Goal: Task Accomplishment & Management: Use online tool/utility

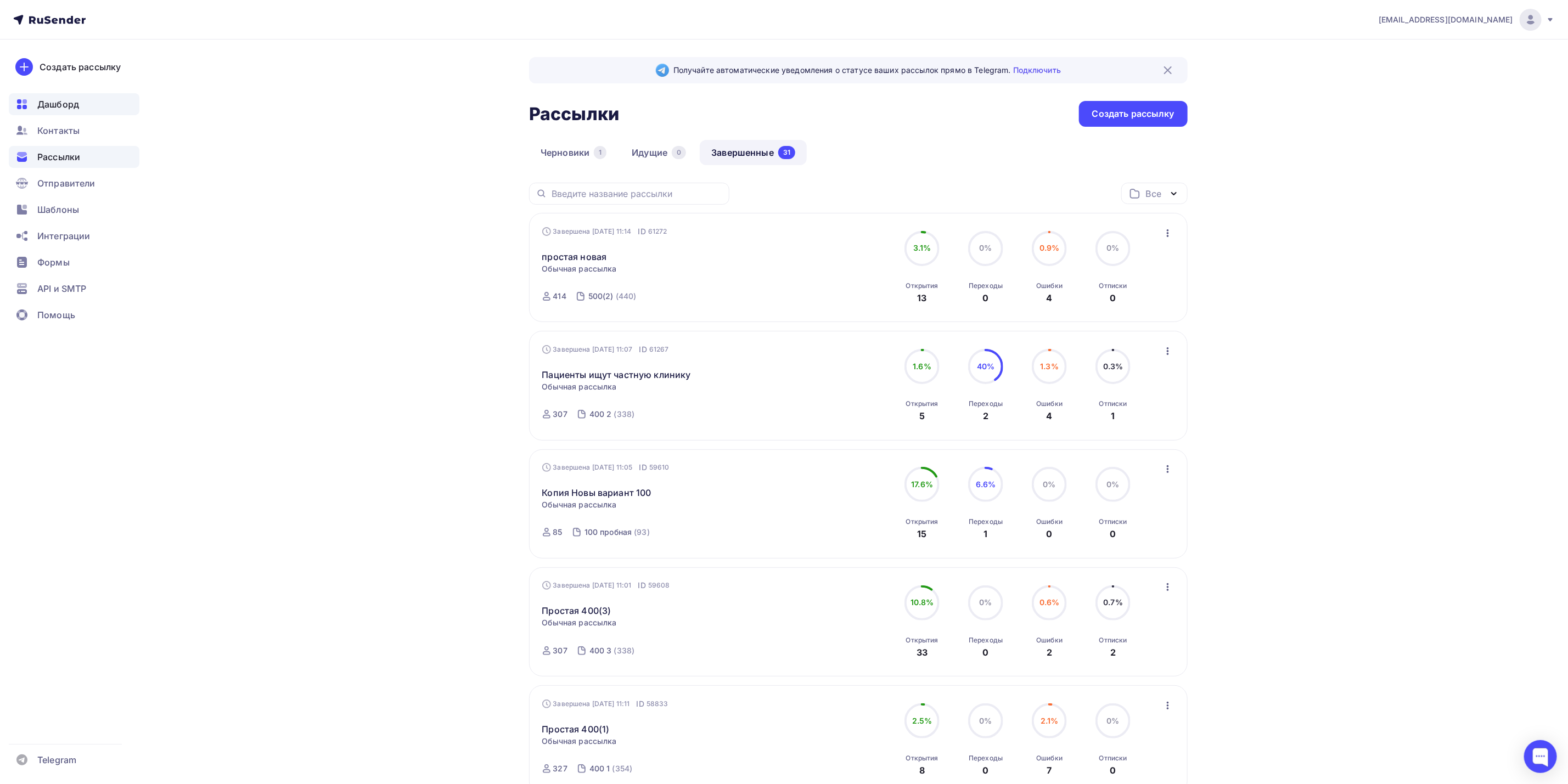
click at [81, 109] on div "Дашборд" at bounding box center [74, 104] width 131 height 22
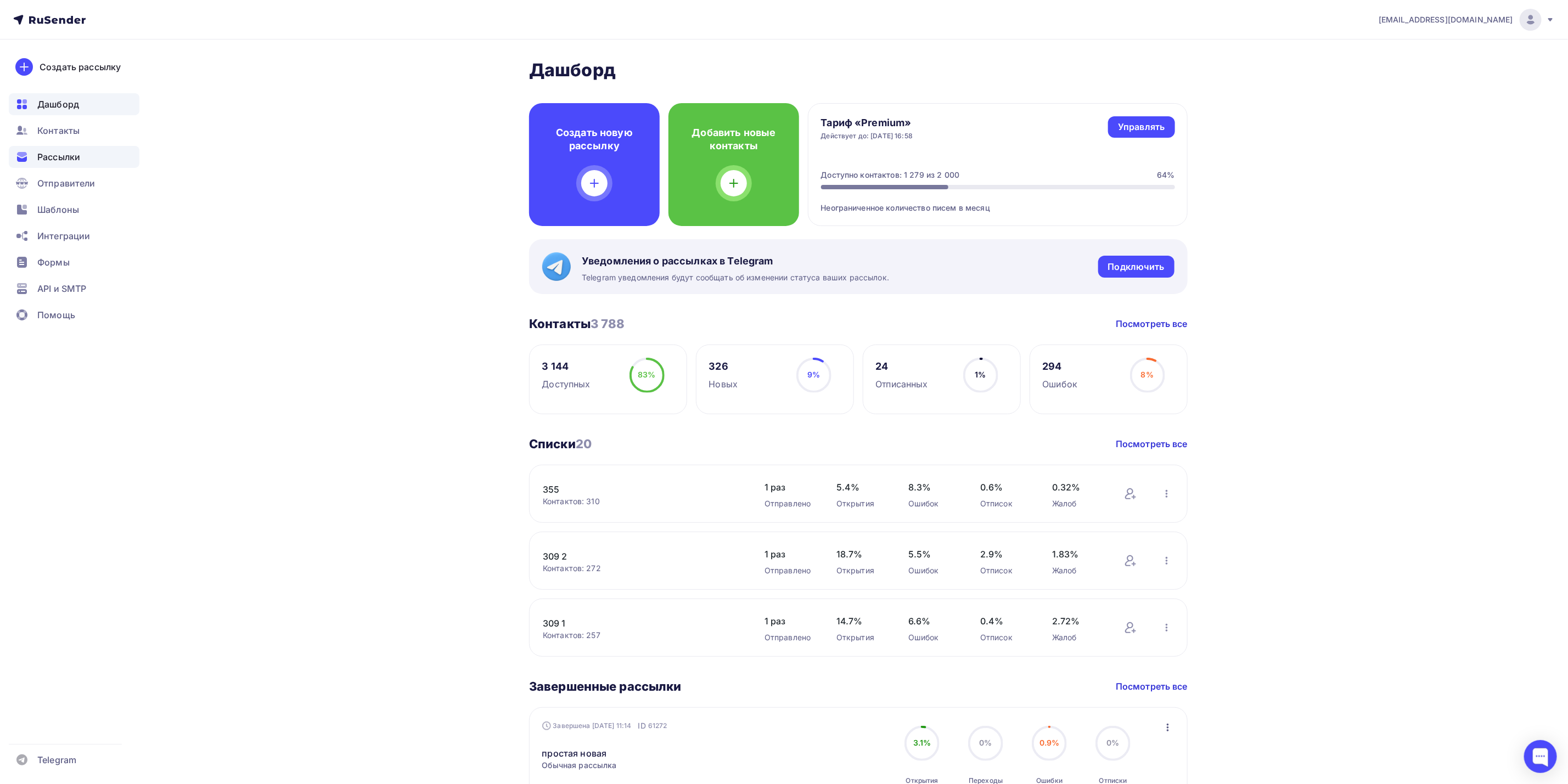
click at [74, 163] on span "Рассылки" at bounding box center [59, 157] width 43 height 13
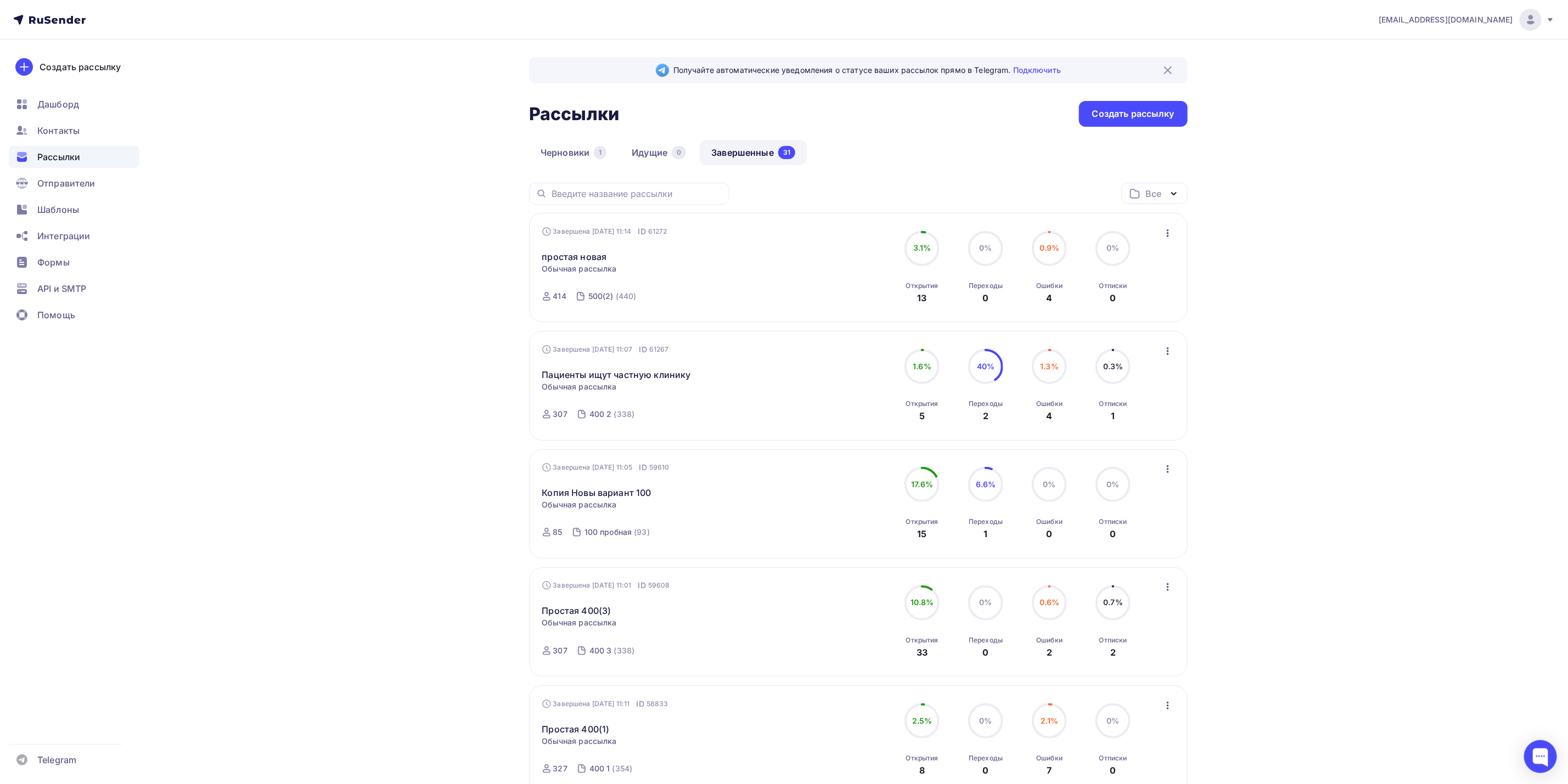
click at [1169, 237] on icon "button" at bounding box center [1168, 233] width 13 height 13
click at [1136, 306] on div "Копировать в новую" at bounding box center [1119, 306] width 113 height 13
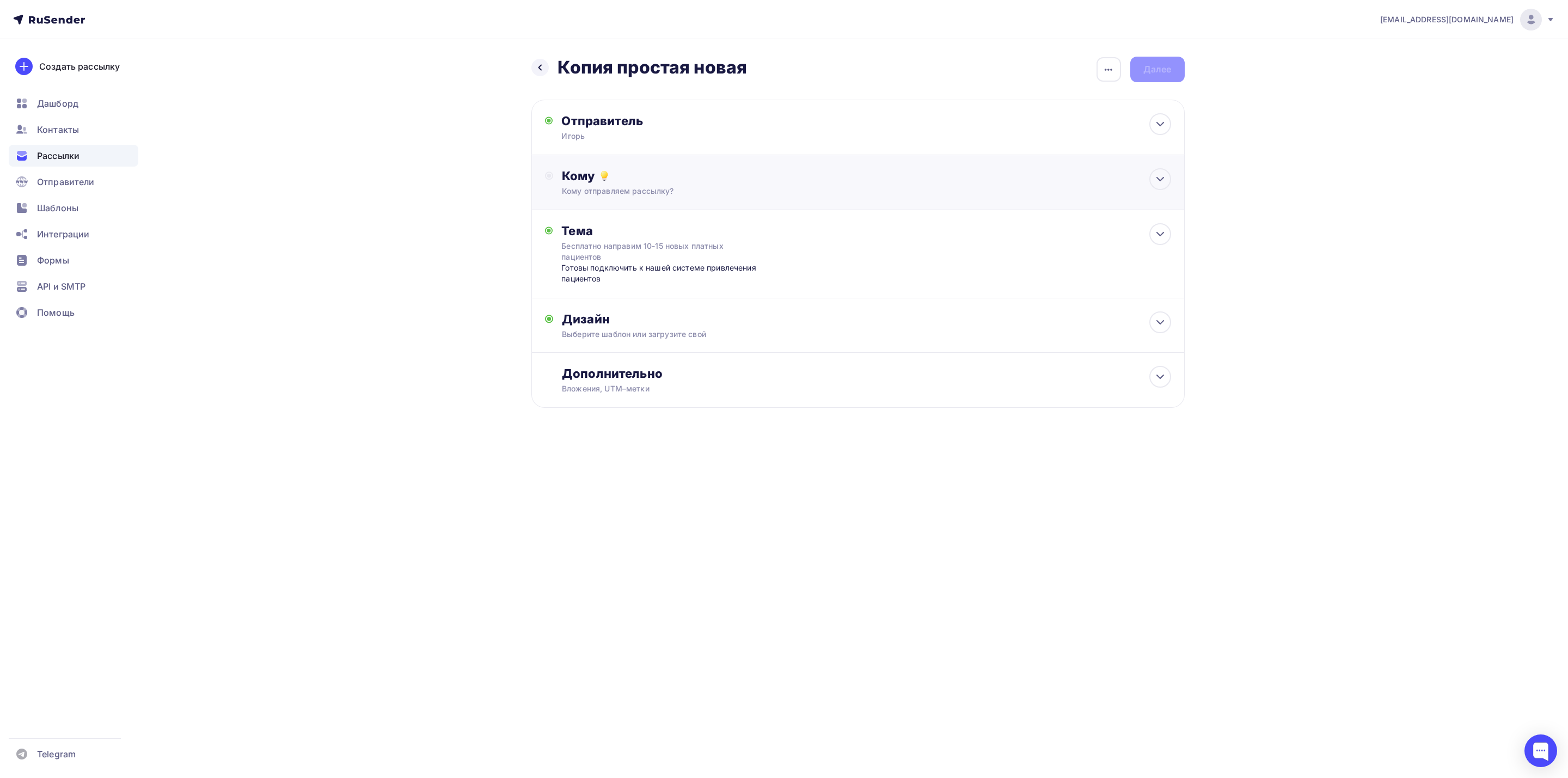
click at [709, 177] on div "Кому" at bounding box center [867, 176] width 609 height 15
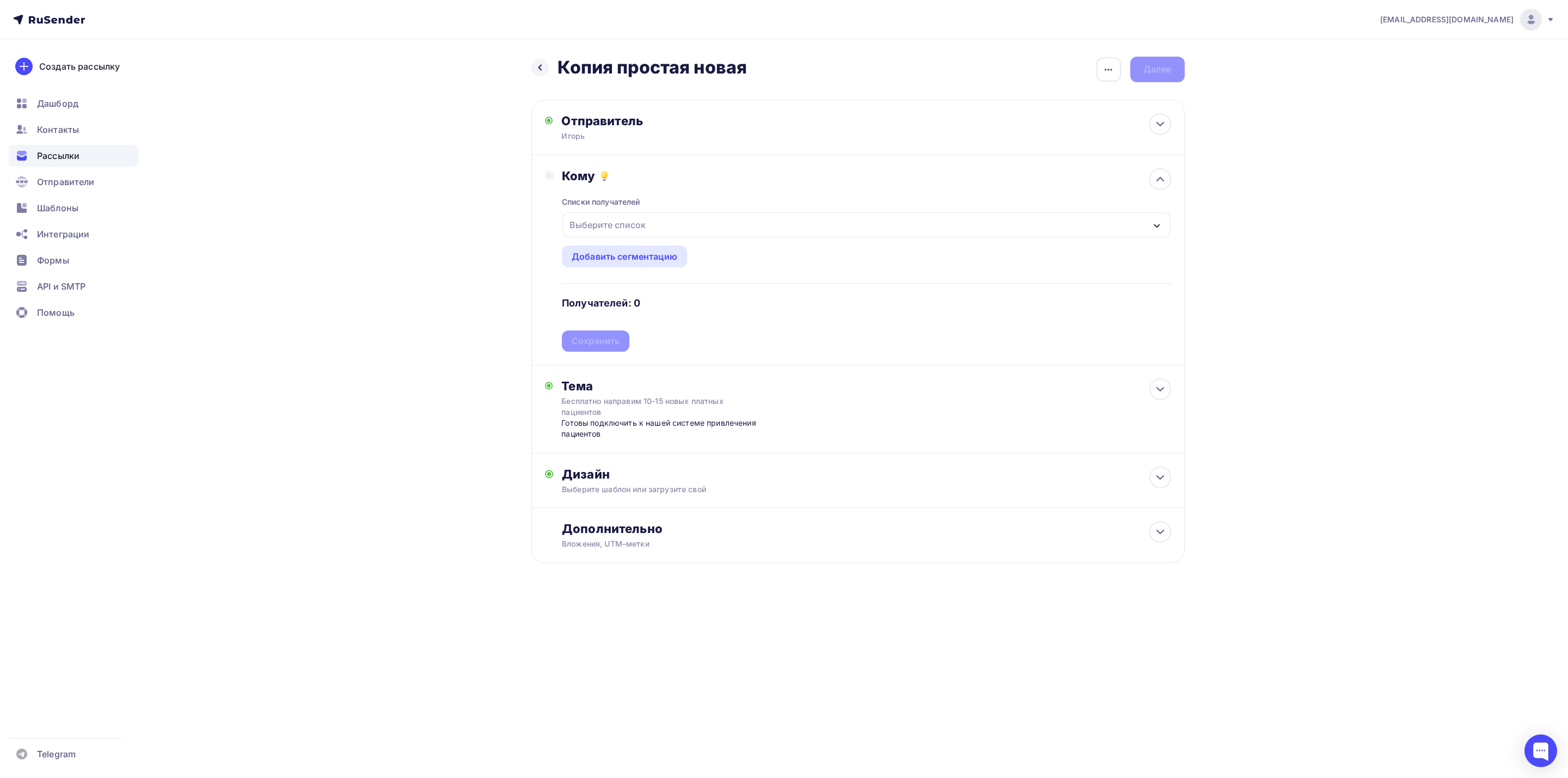
click at [719, 226] on div "Выберите список" at bounding box center [866, 225] width 608 height 25
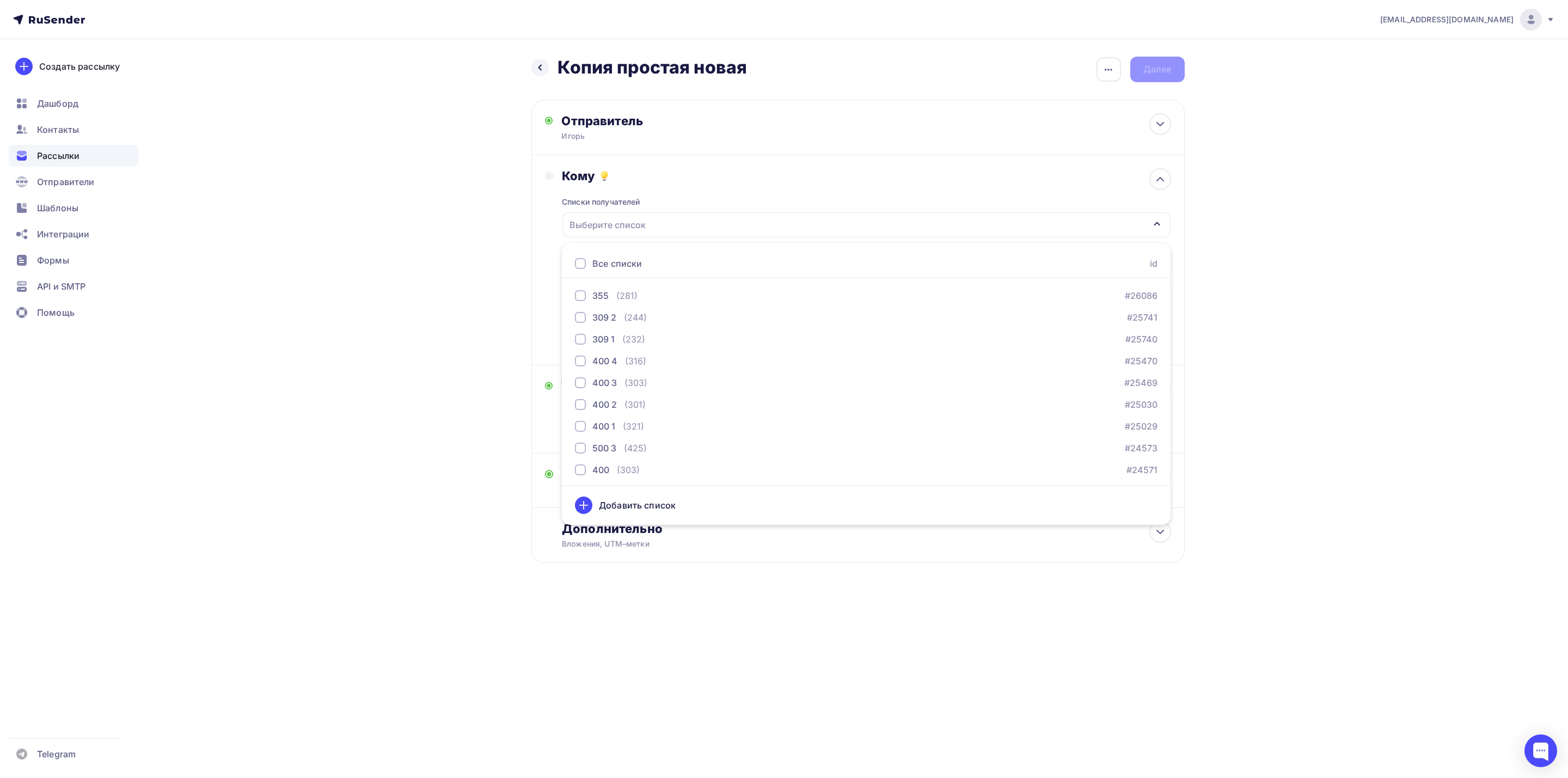
click at [719, 224] on div "Выберите список" at bounding box center [866, 225] width 608 height 25
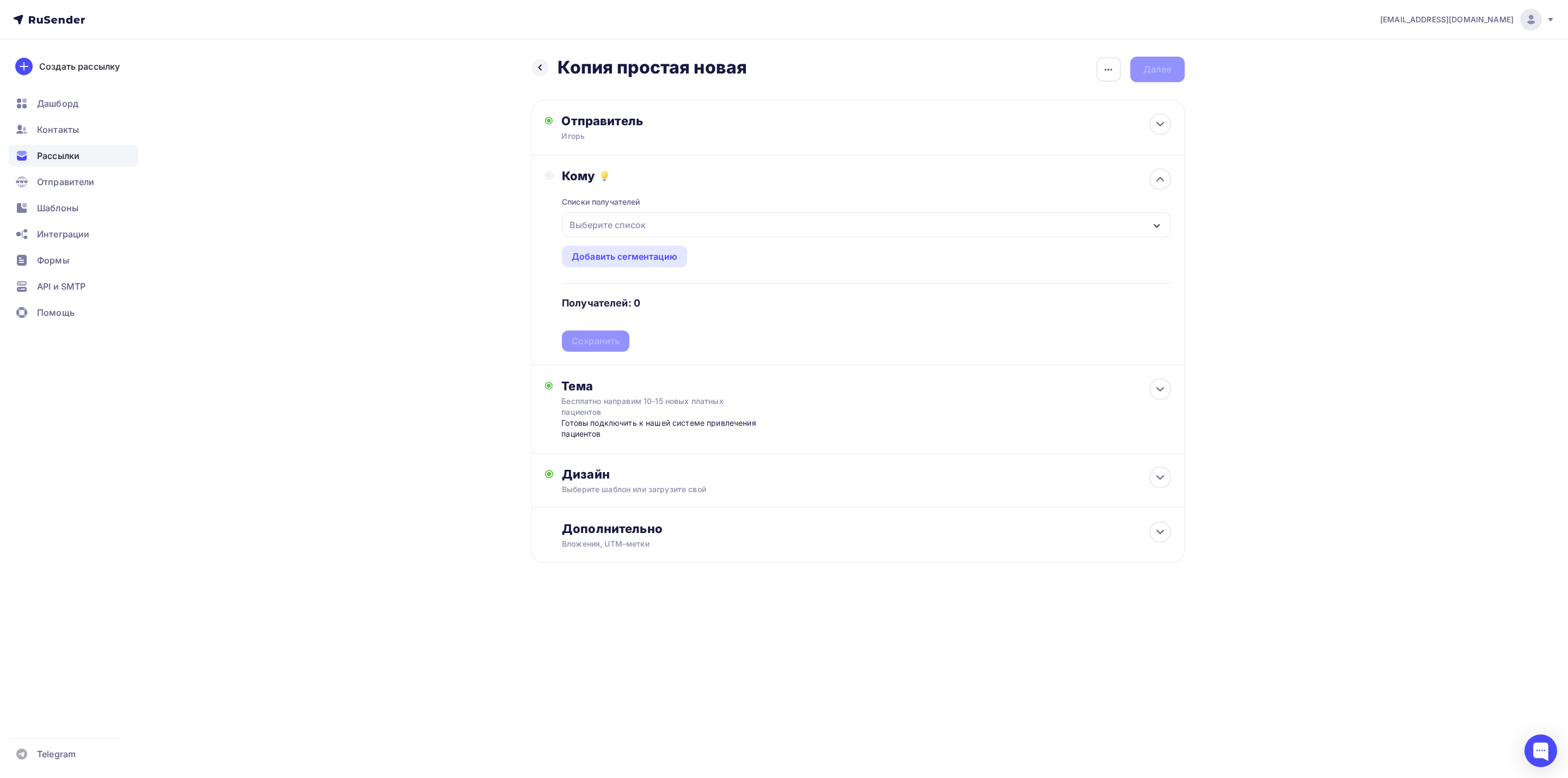
click at [719, 224] on div "Выберите список" at bounding box center [866, 225] width 608 height 25
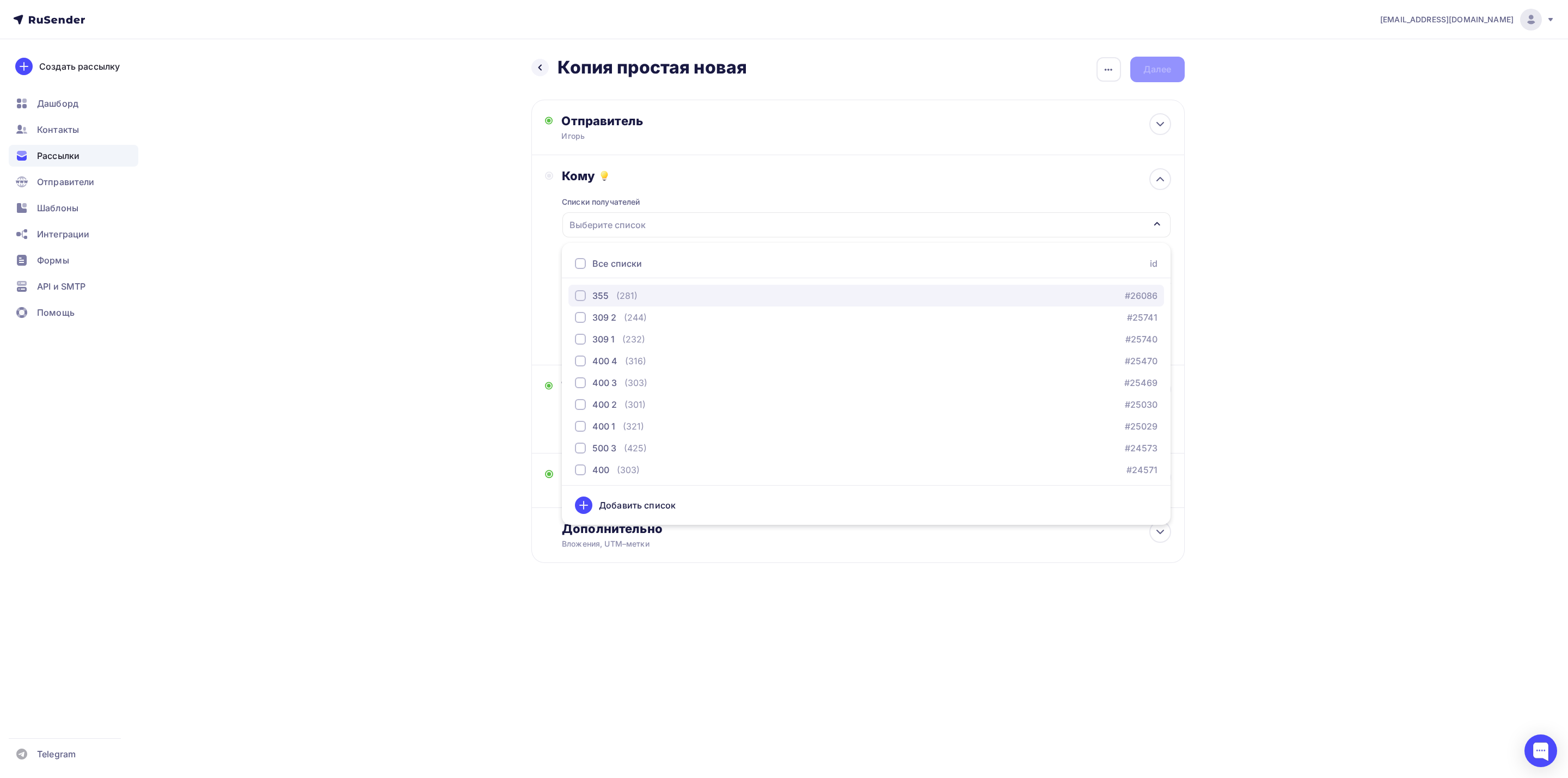
click at [578, 301] on div "button" at bounding box center [580, 296] width 11 height 11
click at [546, 279] on div "Кому Списки получателей 355 Все списки id 355 (281) #26086 309 2 (244) #25741 3…" at bounding box center [858, 260] width 626 height 184
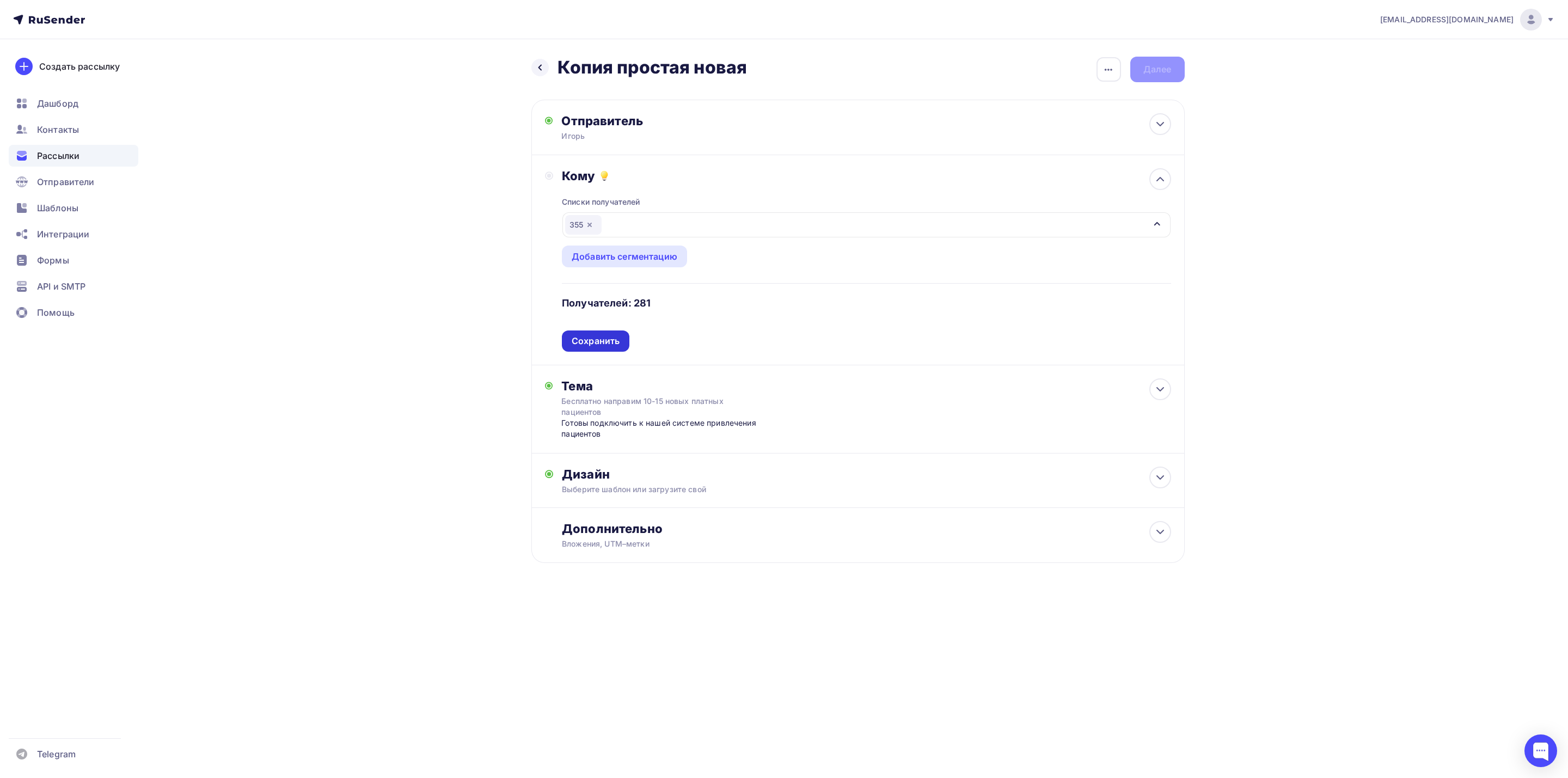
click at [608, 344] on div "Сохранить" at bounding box center [595, 340] width 48 height 12
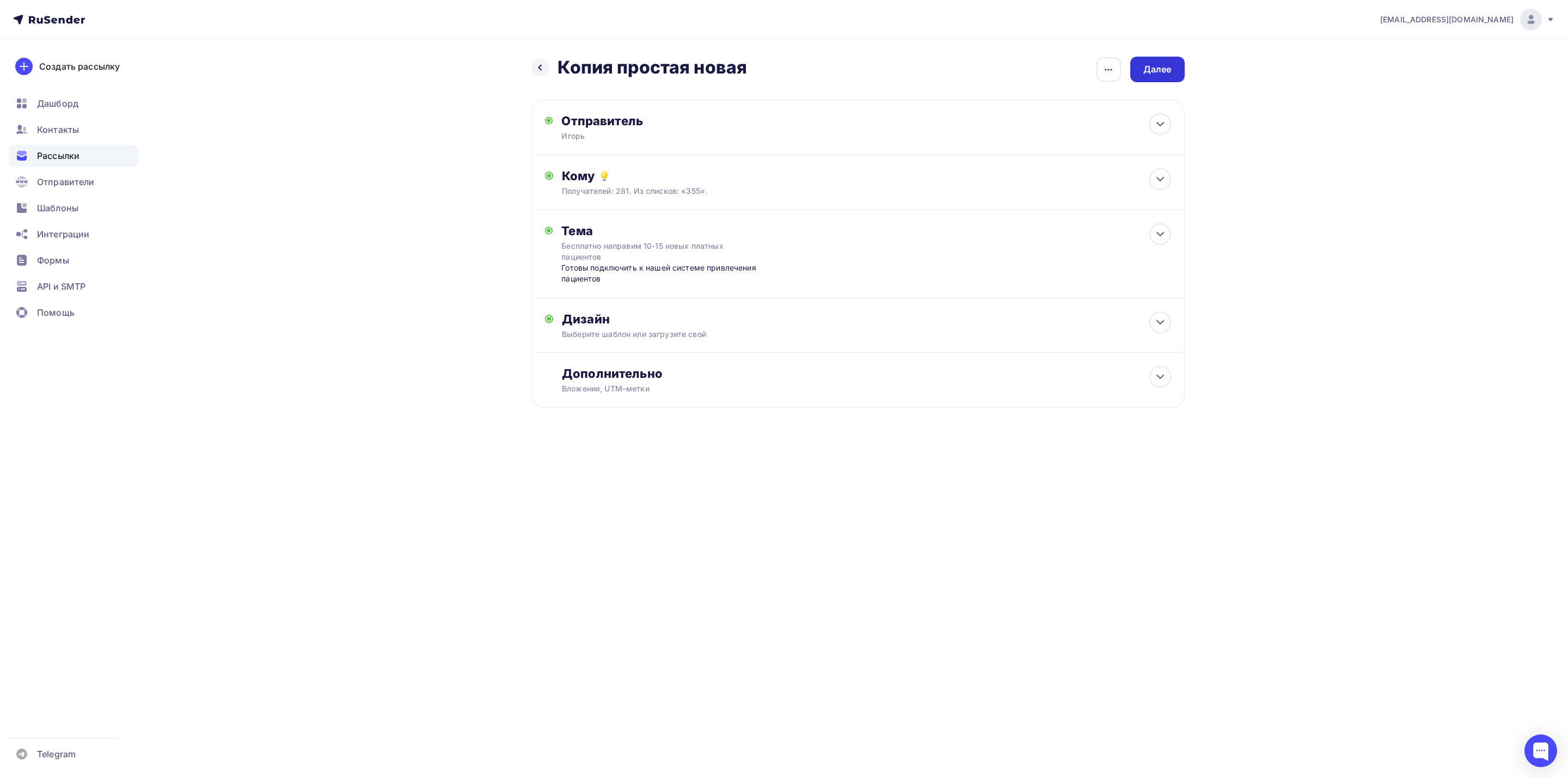
click at [1174, 70] on div "Далее" at bounding box center [1157, 69] width 55 height 26
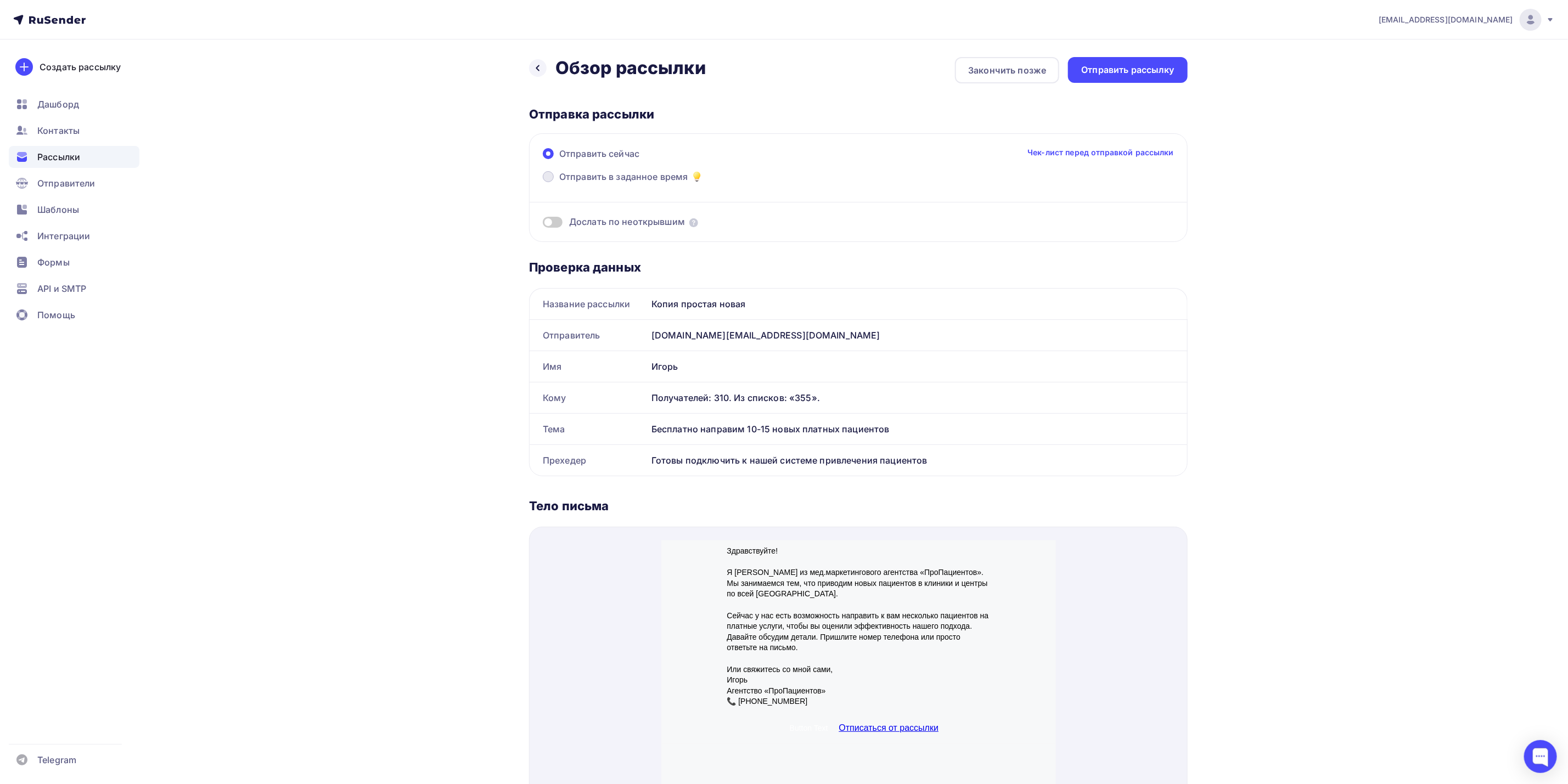
click at [639, 179] on span "Отправить в заданное время" at bounding box center [624, 177] width 129 height 13
click at [560, 183] on input "Отправить в заданное время" at bounding box center [560, 183] width 0 height 0
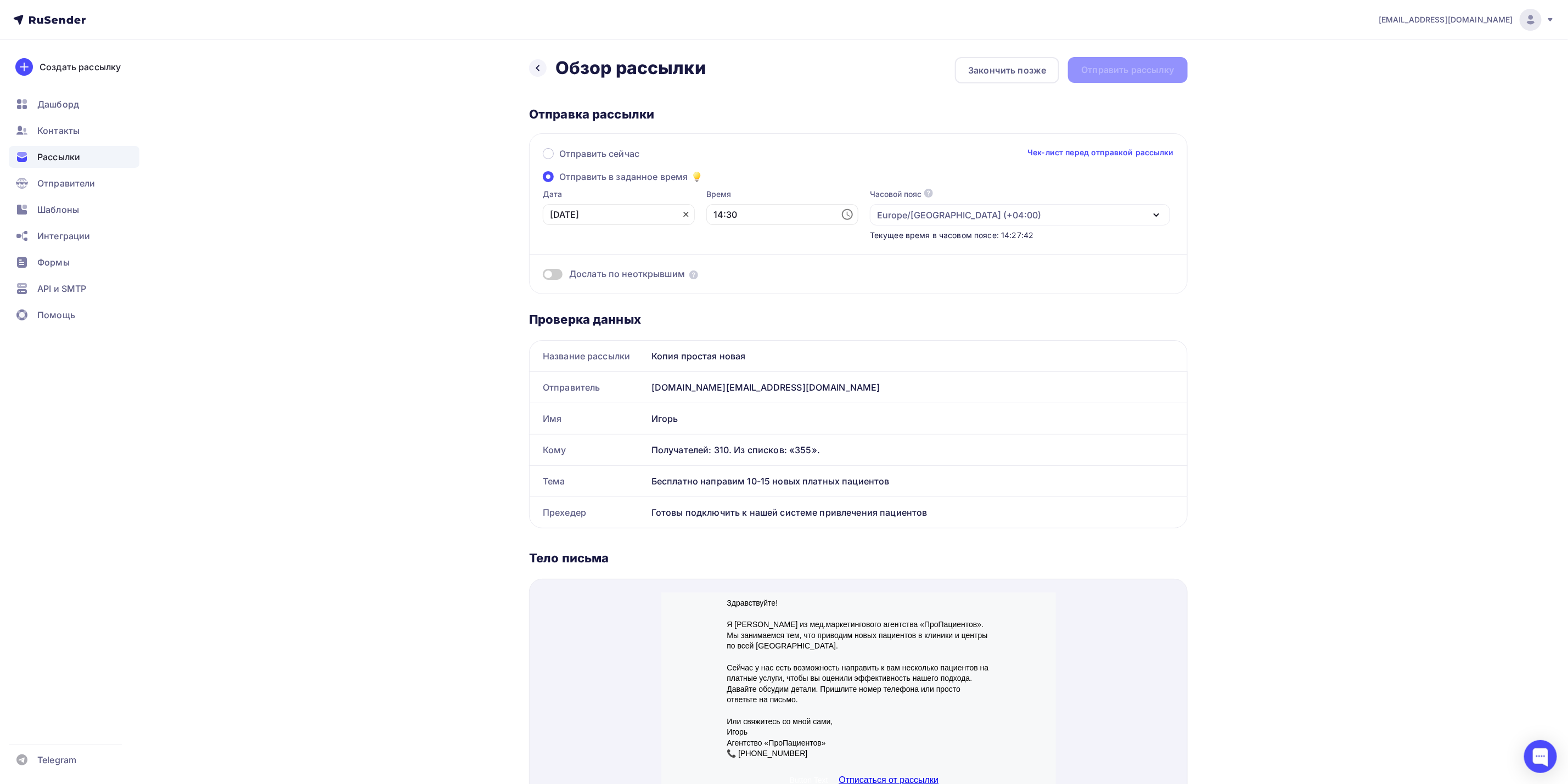
click at [682, 213] on icon at bounding box center [687, 215] width 9 height 9
click at [677, 213] on icon at bounding box center [684, 214] width 13 height 13
click at [609, 295] on div "9" at bounding box center [611, 291] width 17 height 10
type input "[DATE]"
click at [771, 212] on input "14:30" at bounding box center [782, 214] width 152 height 21
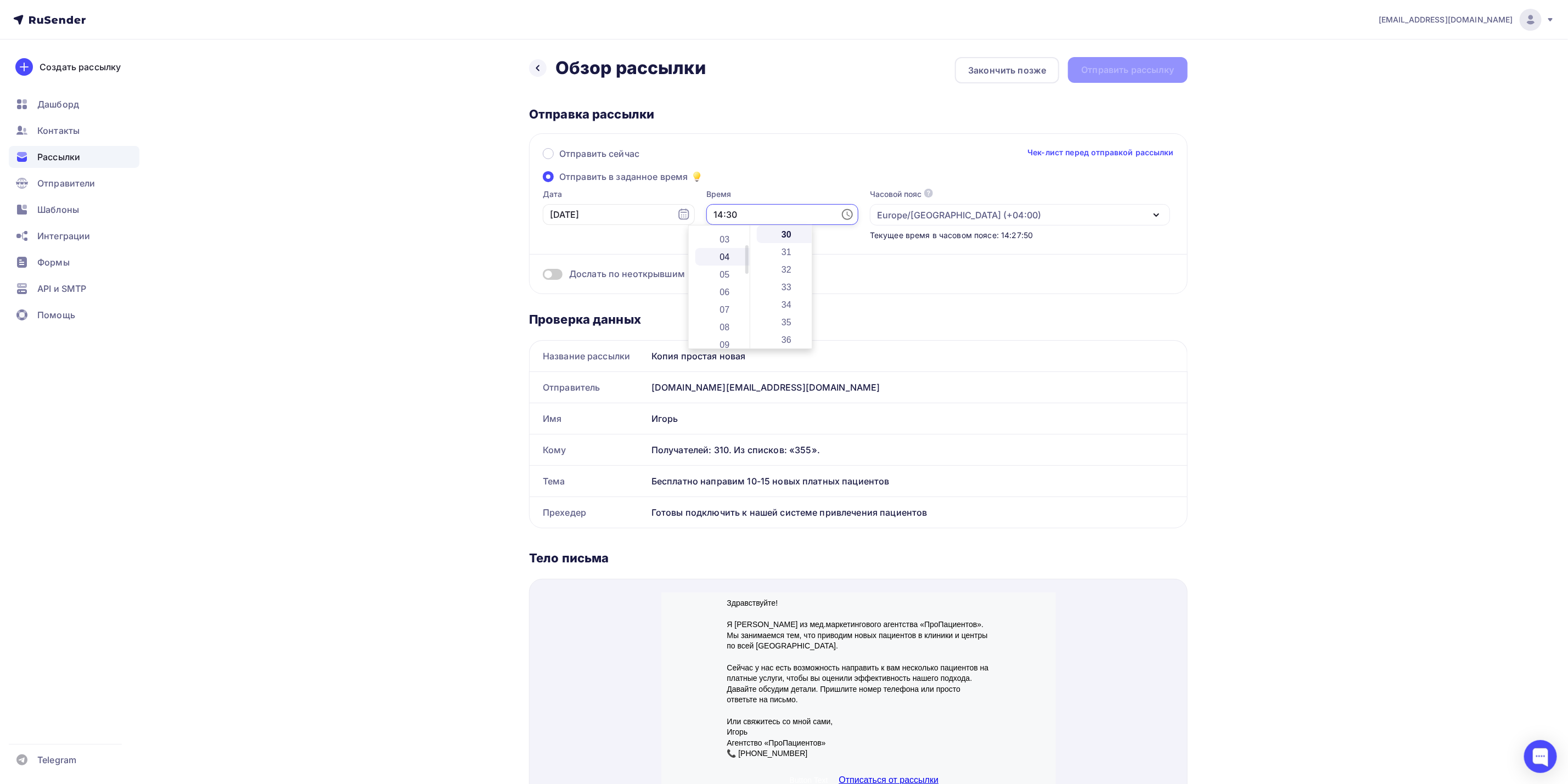
scroll to position [82, 0]
click at [722, 262] on li "11" at bounding box center [726, 262] width 61 height 17
click at [784, 239] on li "00" at bounding box center [788, 234] width 61 height 17
type input "11:00"
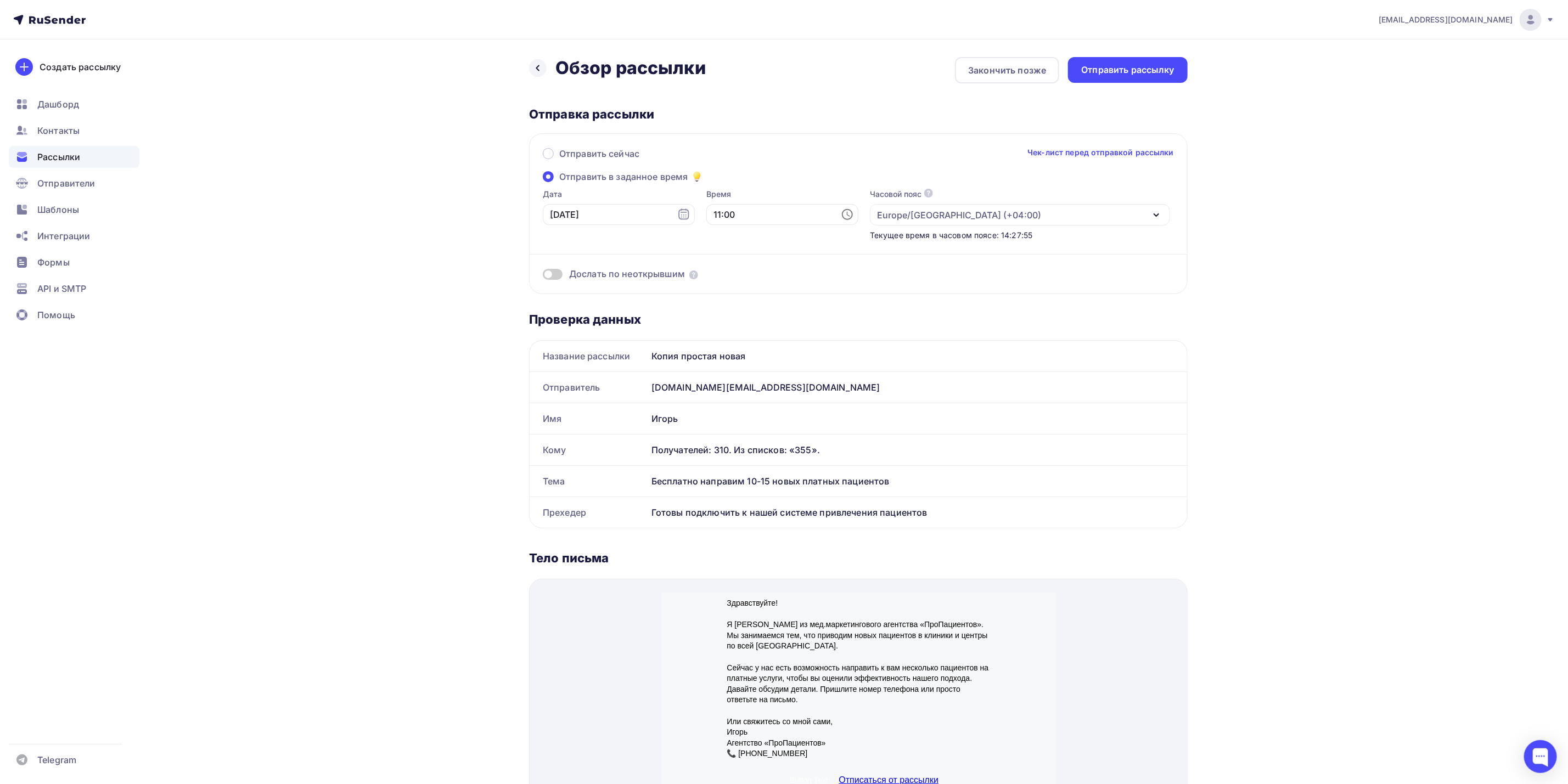
click at [988, 273] on div "Дослать по неоткрывшим" at bounding box center [858, 274] width 631 height 12
click at [538, 69] on icon at bounding box center [538, 68] width 4 height 6
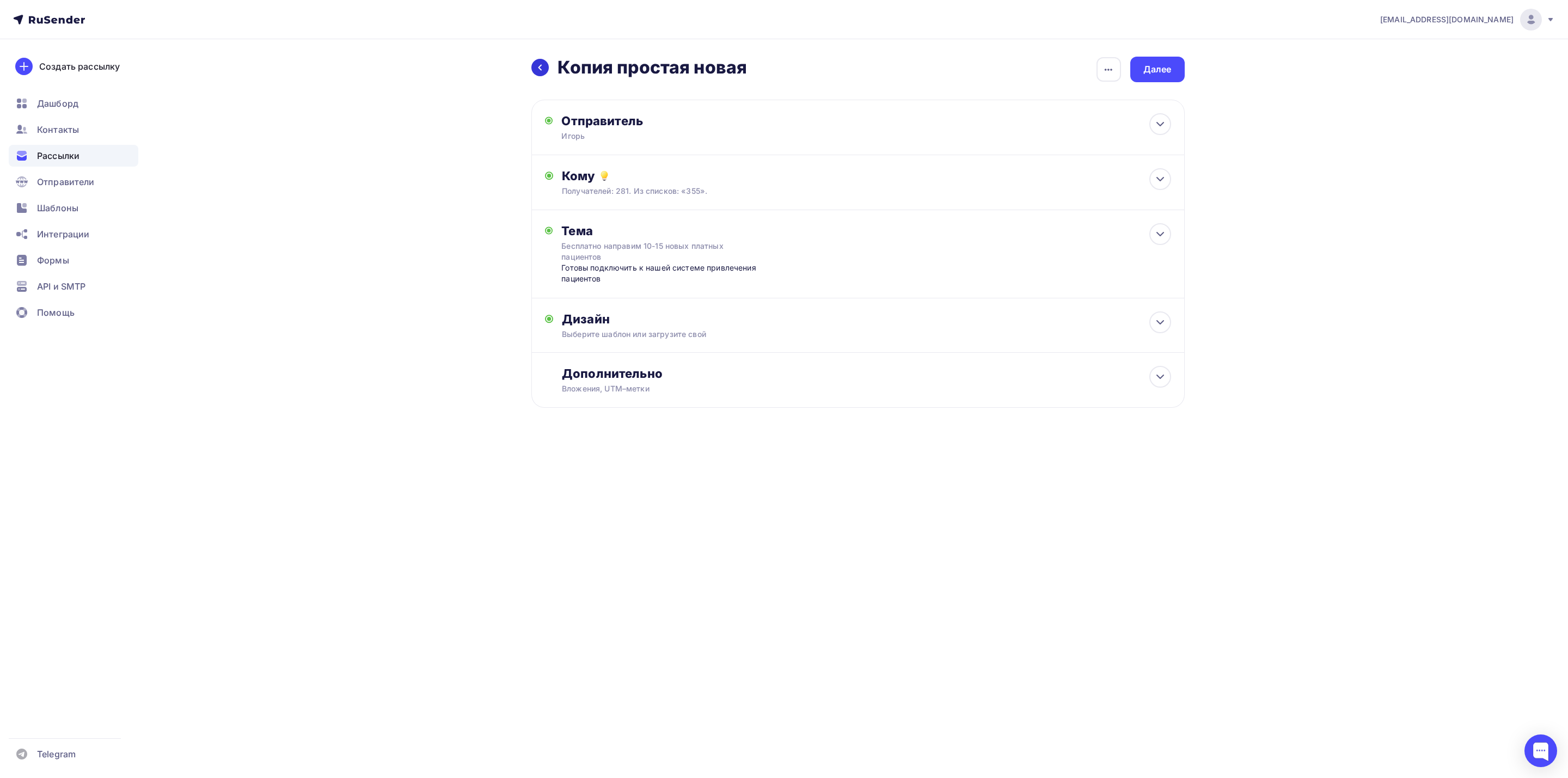
click at [547, 72] on div "Назад Копия простая новая Копия простая новая" at bounding box center [639, 67] width 216 height 22
click at [546, 70] on div at bounding box center [540, 67] width 17 height 17
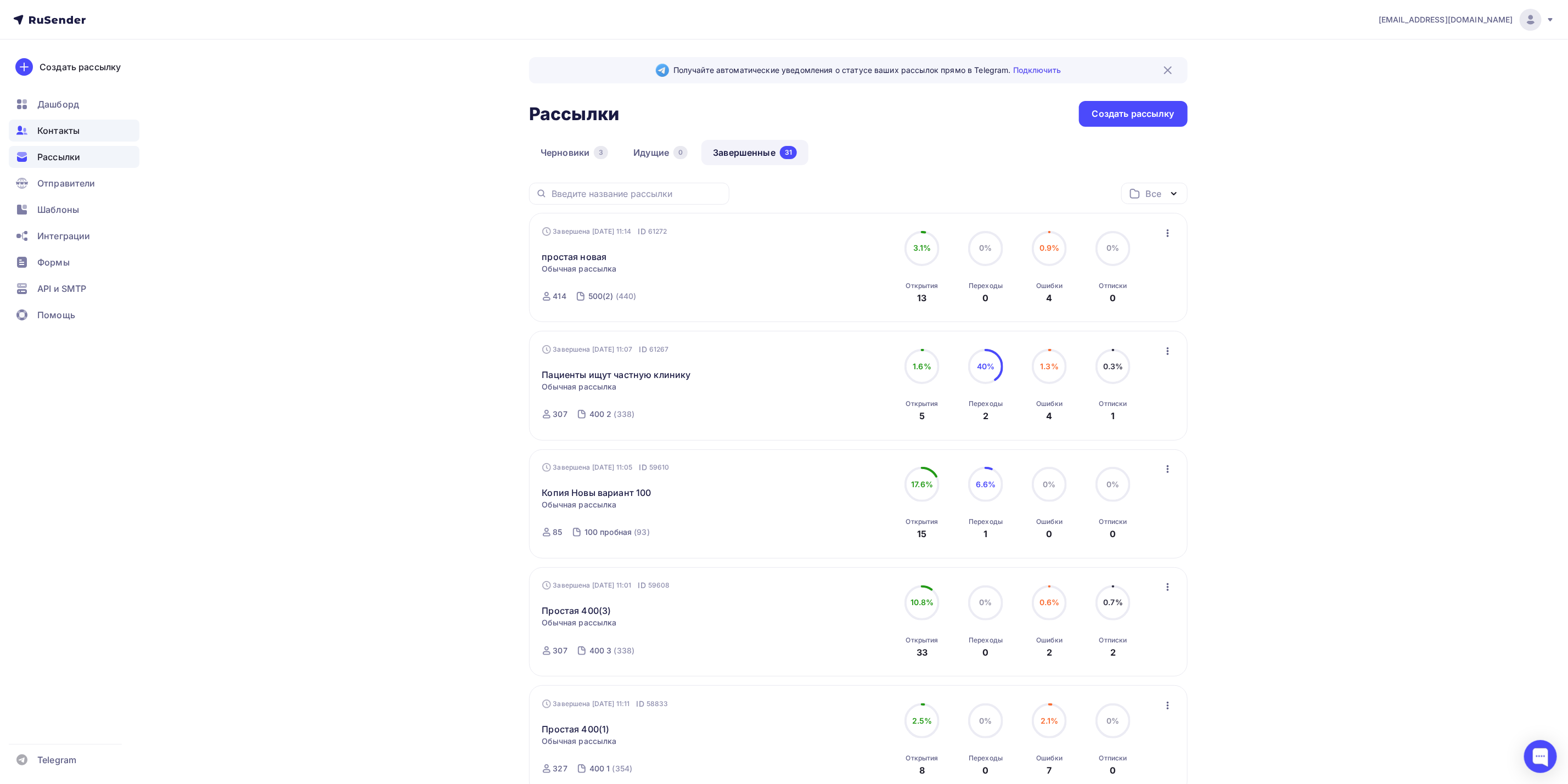
click at [102, 133] on div "Контакты" at bounding box center [74, 131] width 131 height 22
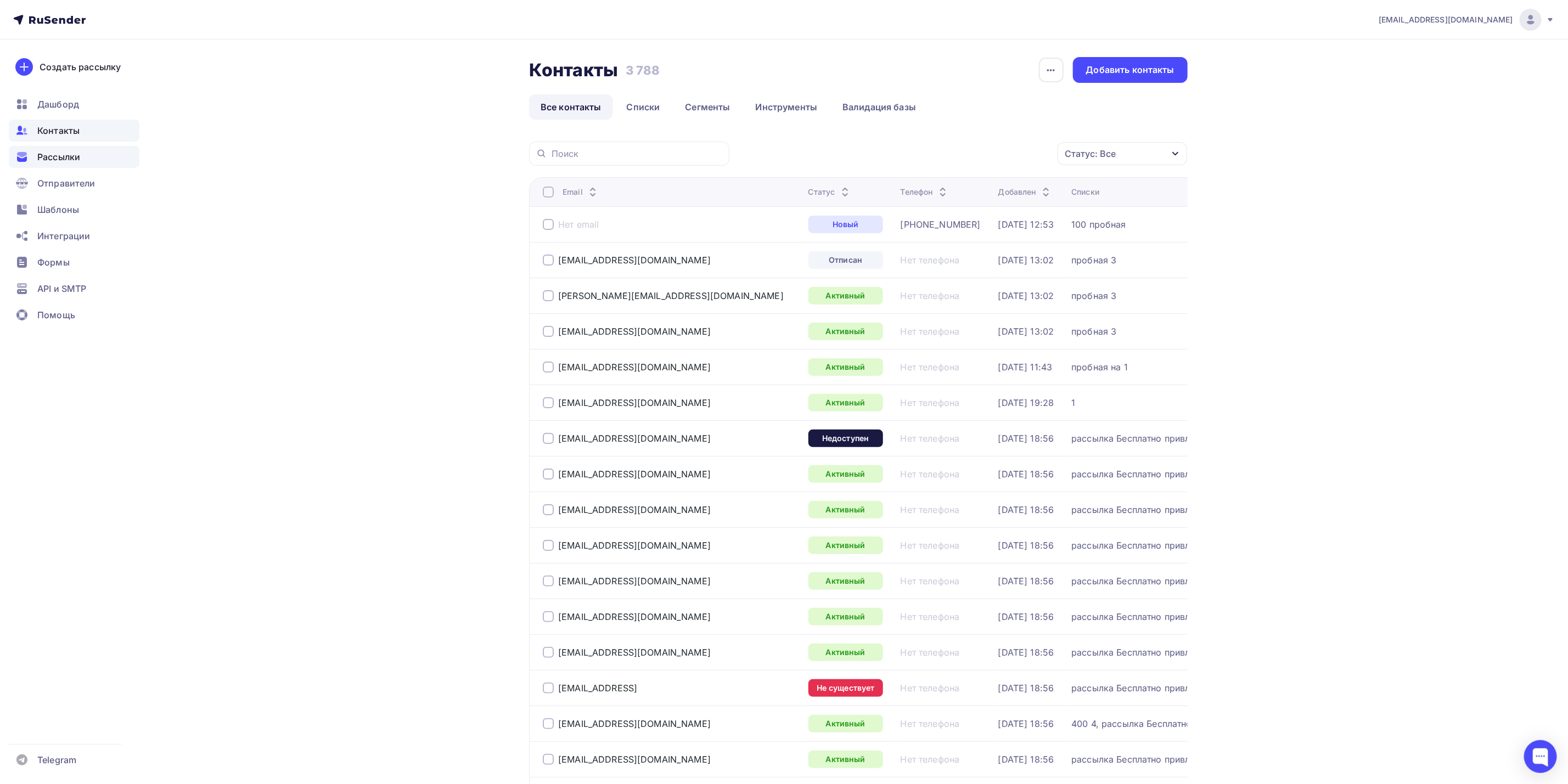
click at [107, 163] on div "Рассылки" at bounding box center [74, 157] width 131 height 22
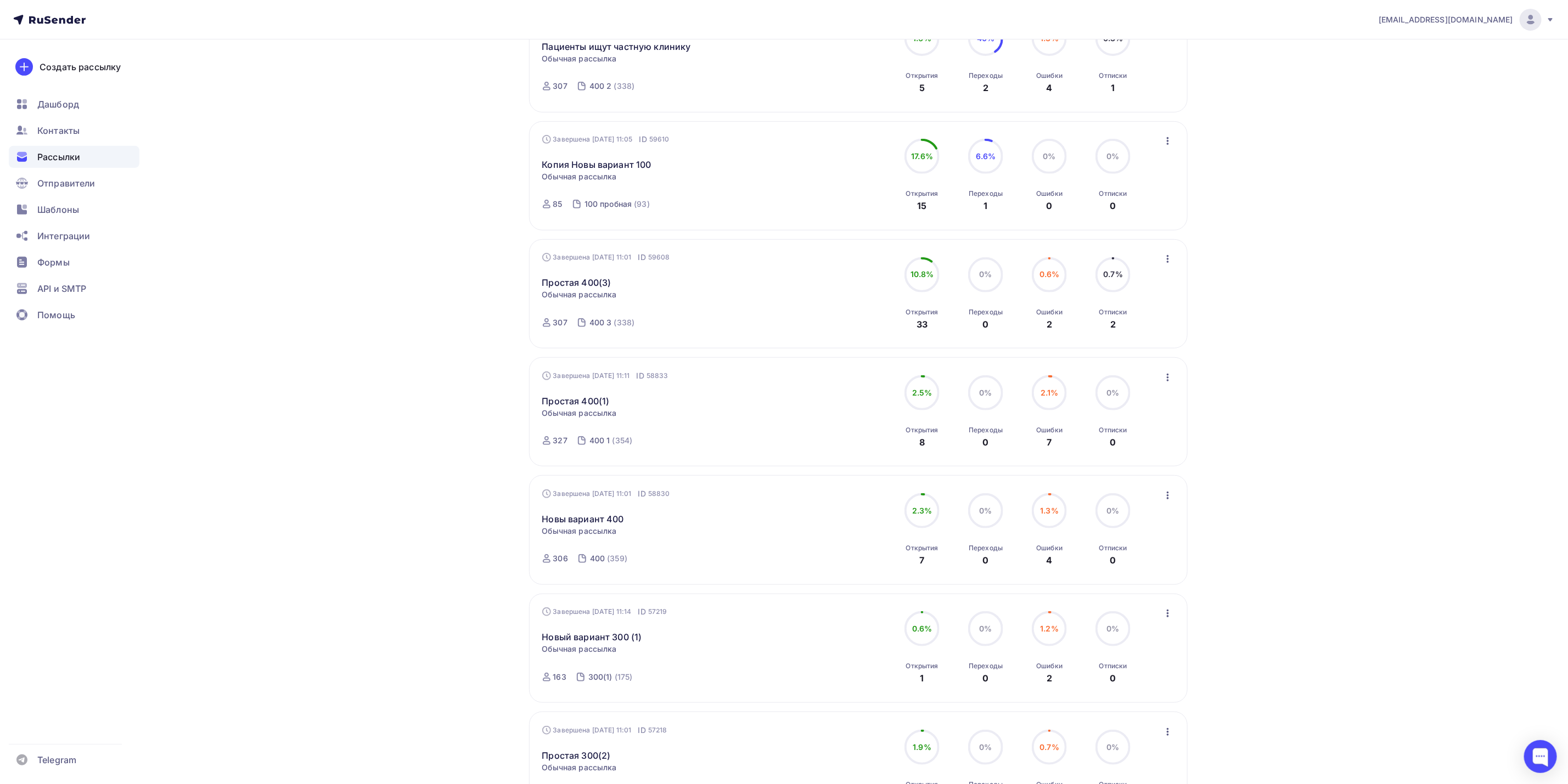
scroll to position [328, 0]
click at [81, 131] on div "Контакты" at bounding box center [74, 131] width 131 height 22
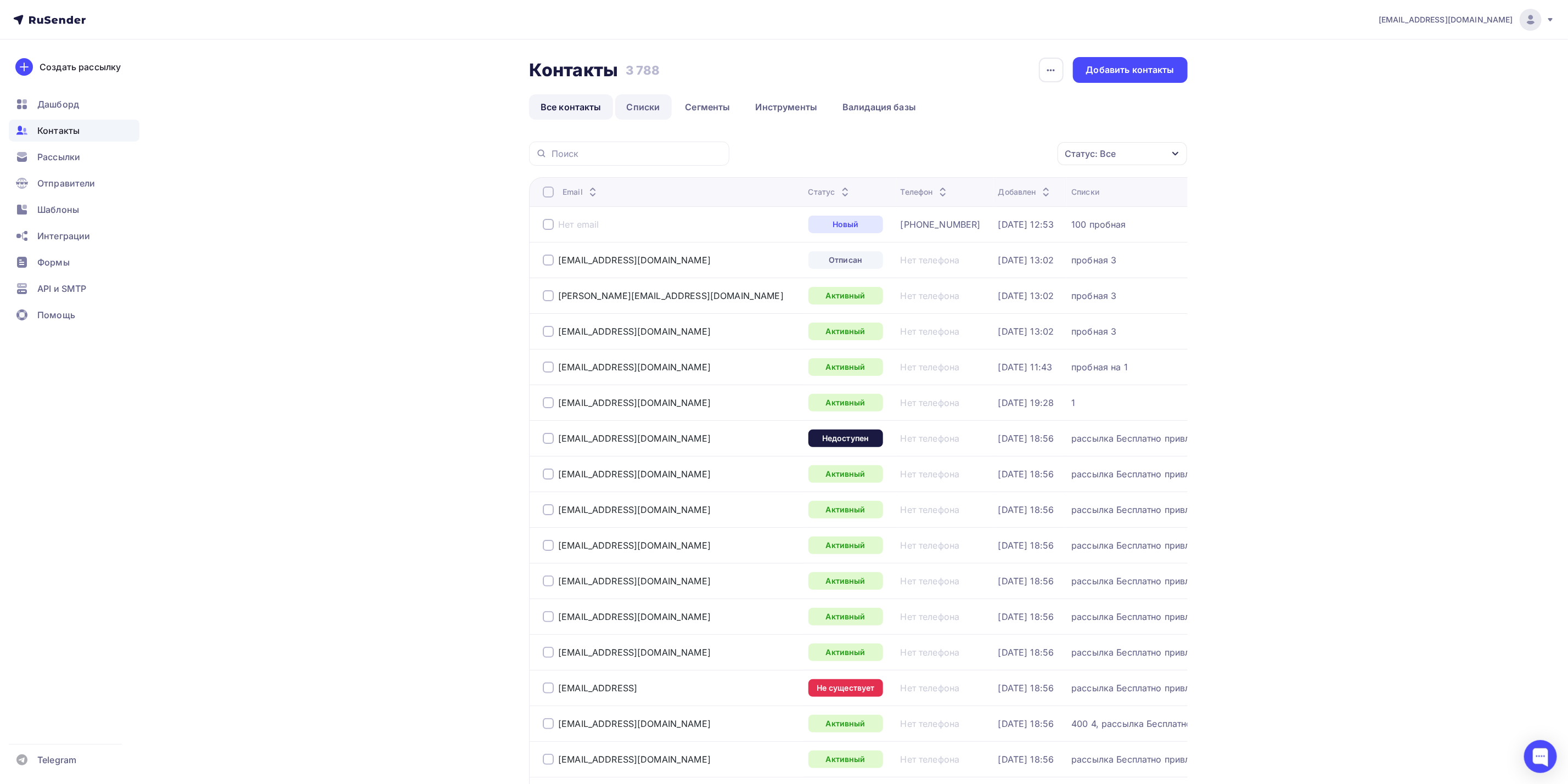
click at [653, 104] on link "Списки" at bounding box center [643, 107] width 56 height 25
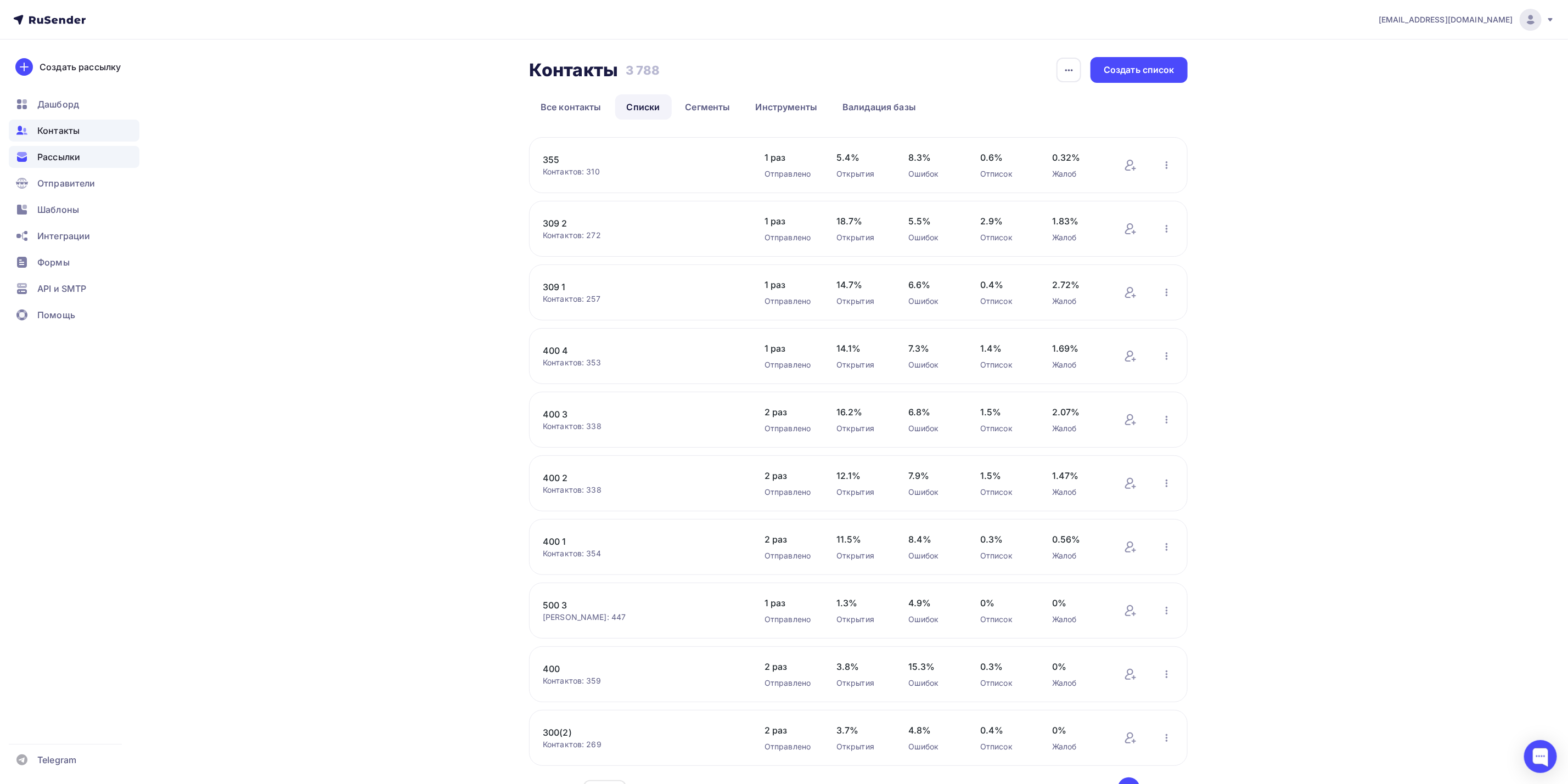
click at [78, 157] on span "Рассылки" at bounding box center [59, 157] width 43 height 13
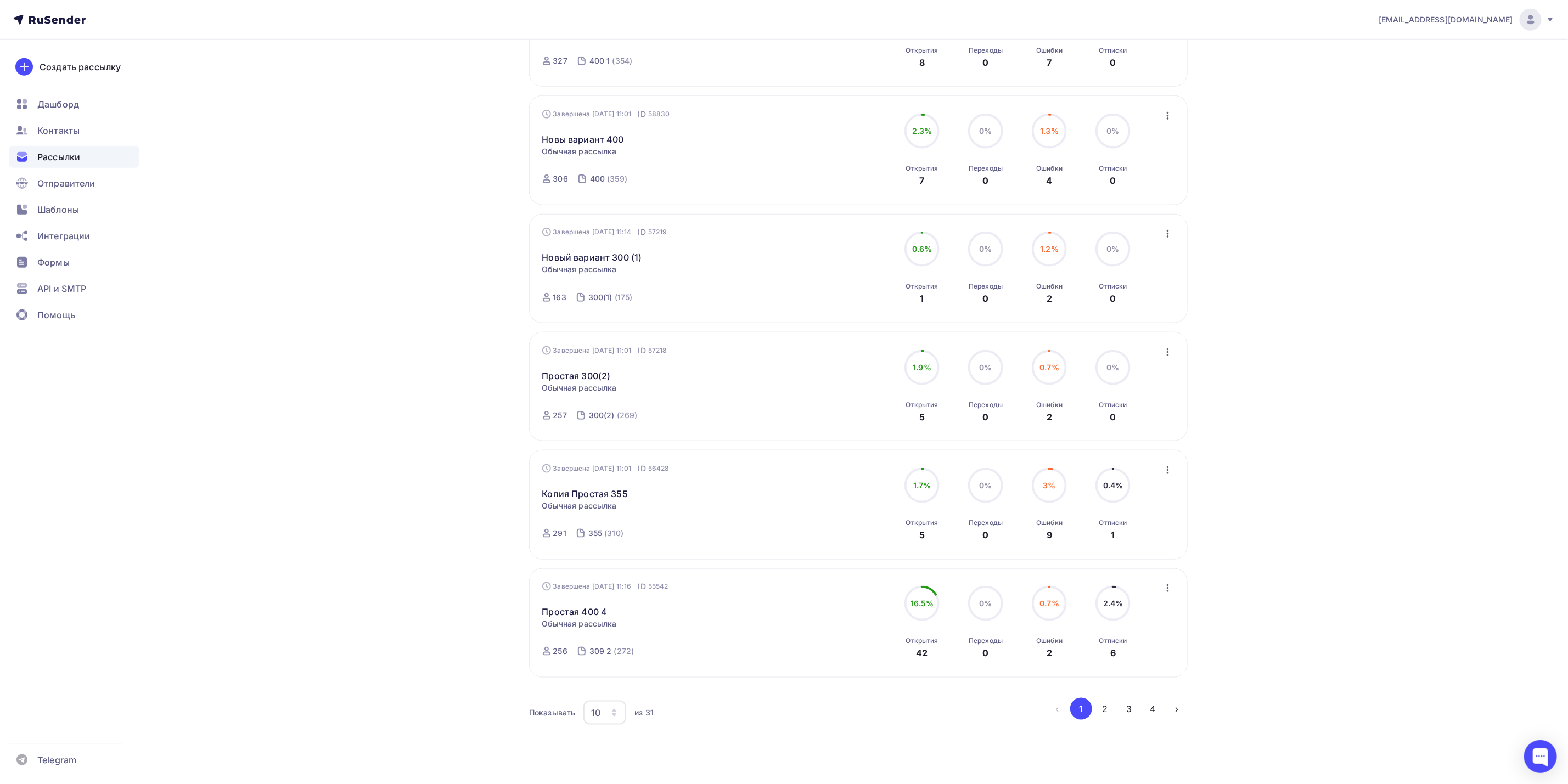
scroll to position [739, 0]
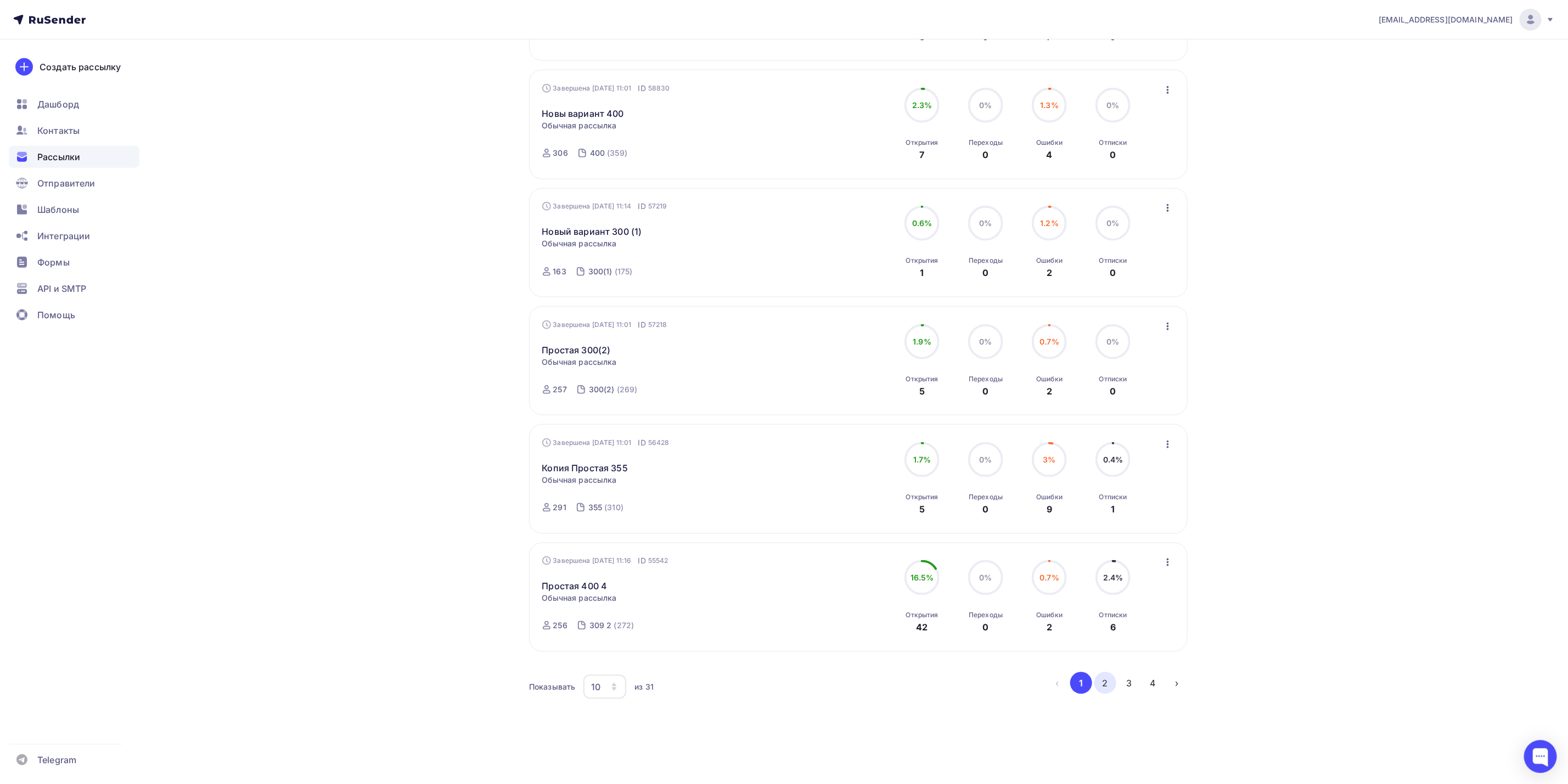
click at [1108, 680] on button "2" at bounding box center [1106, 683] width 22 height 22
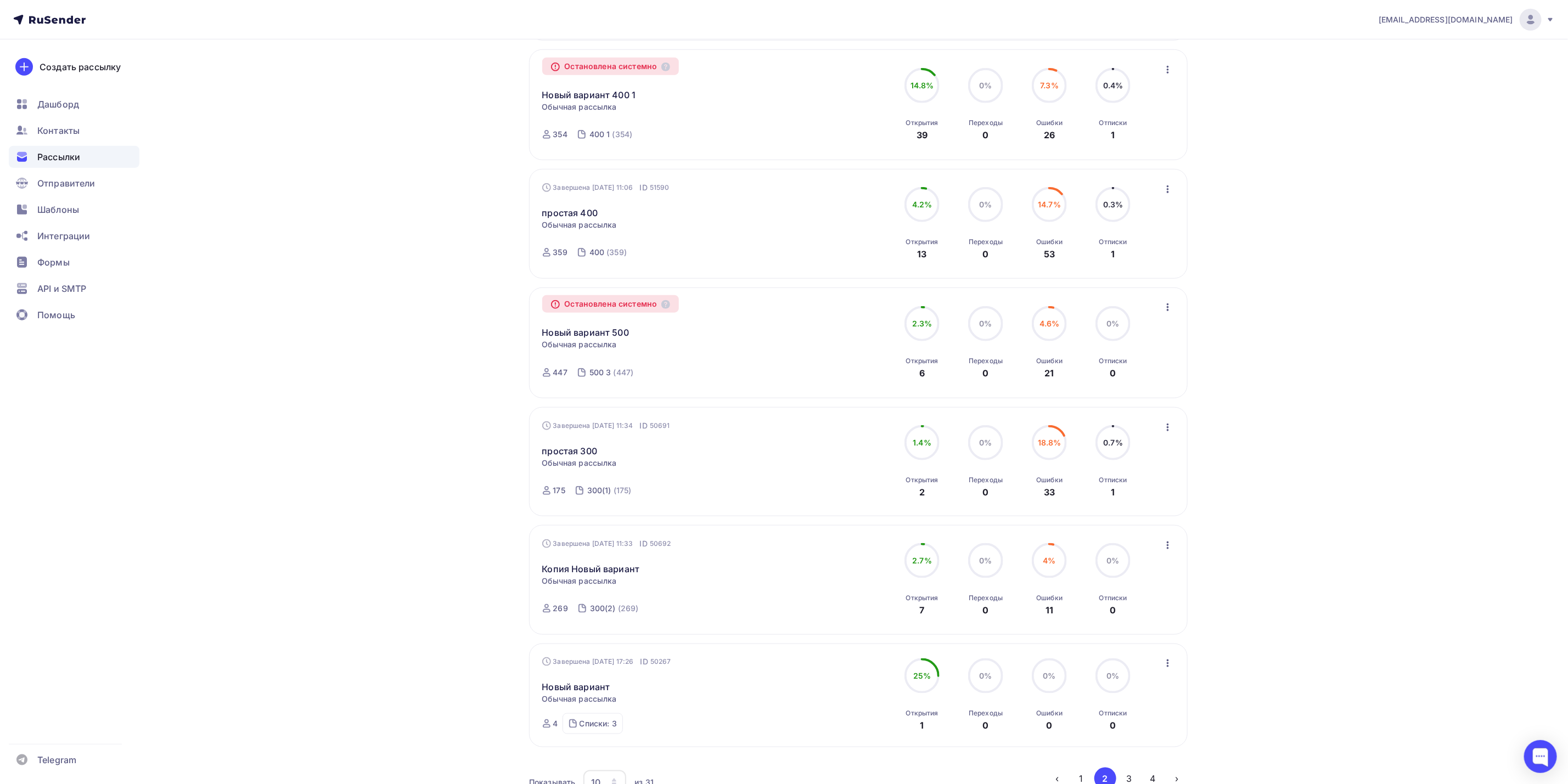
scroll to position [737, 0]
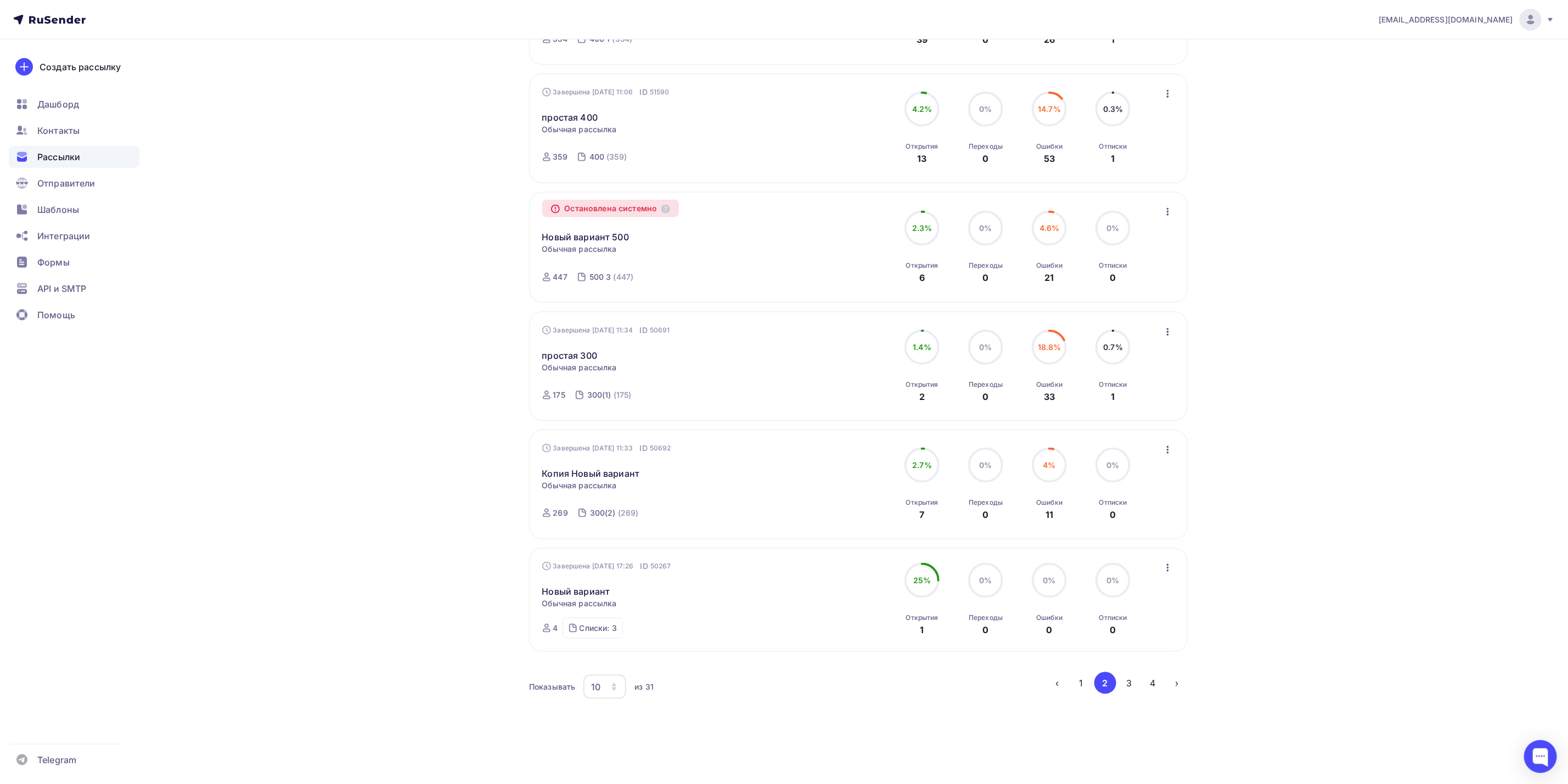
click at [1082, 687] on button "1" at bounding box center [1082, 683] width 22 height 22
click at [99, 137] on div "Контакты" at bounding box center [74, 131] width 131 height 22
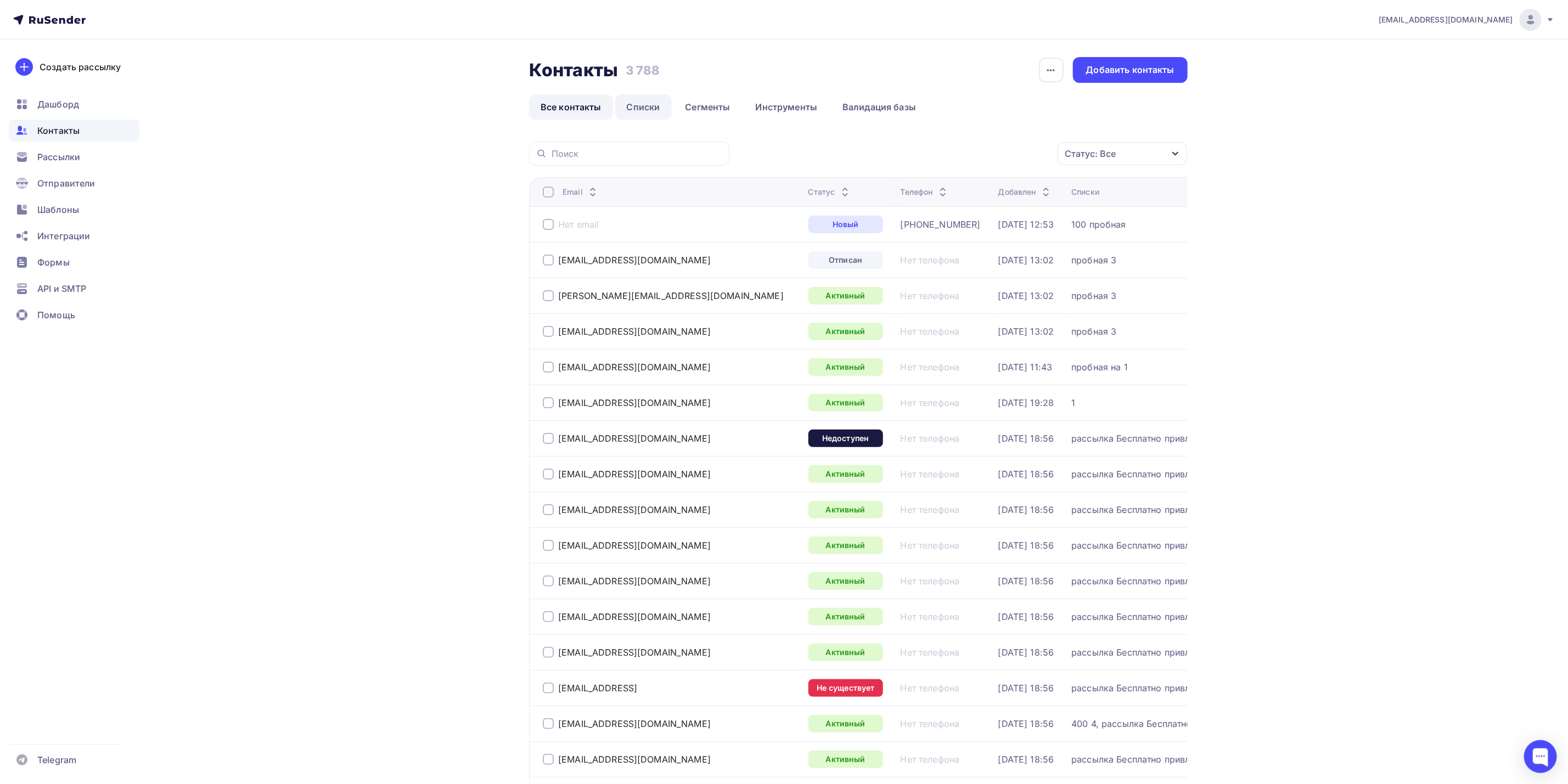
click at [641, 116] on link "Списки" at bounding box center [643, 107] width 56 height 25
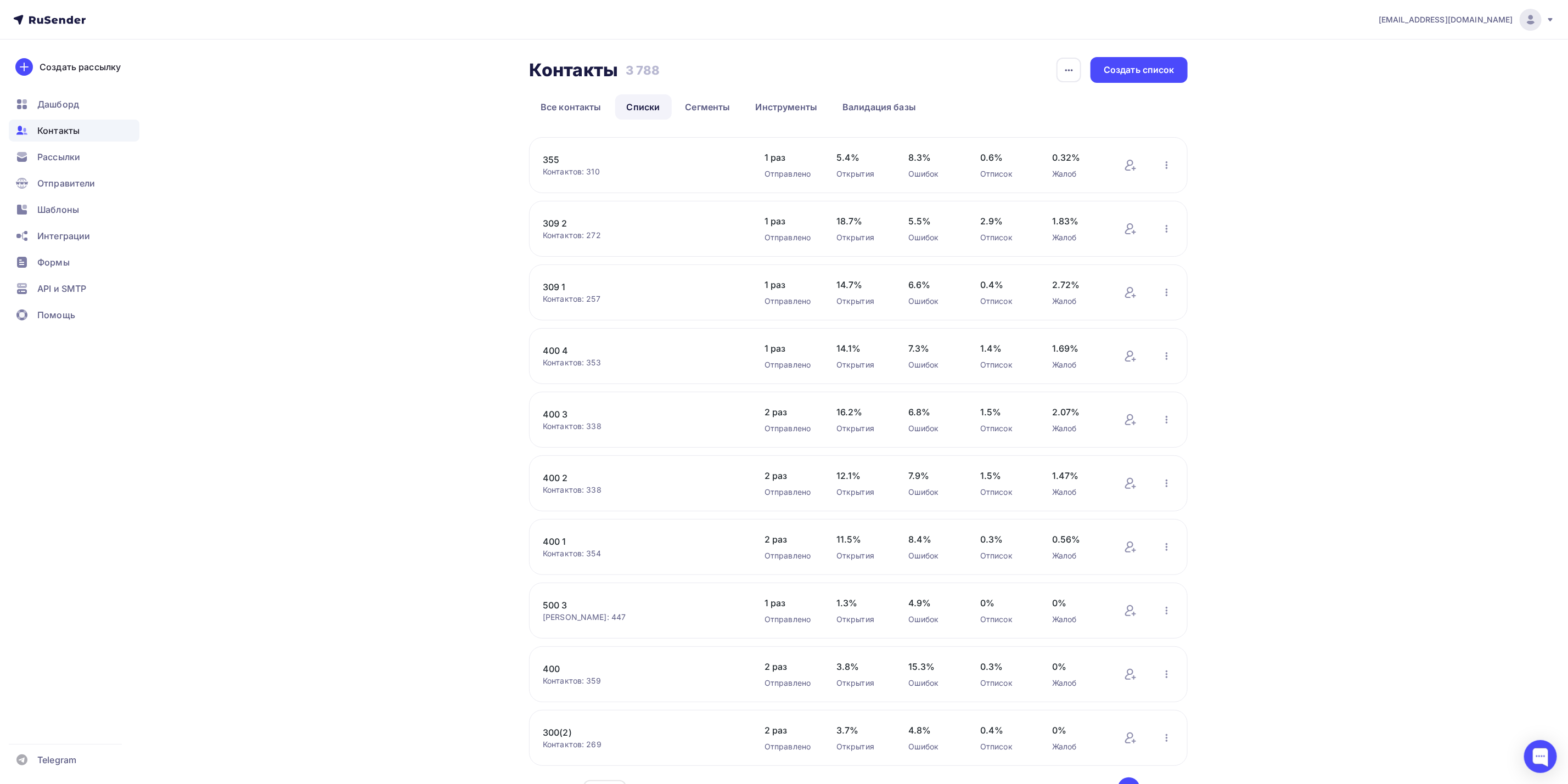
scroll to position [73, 0]
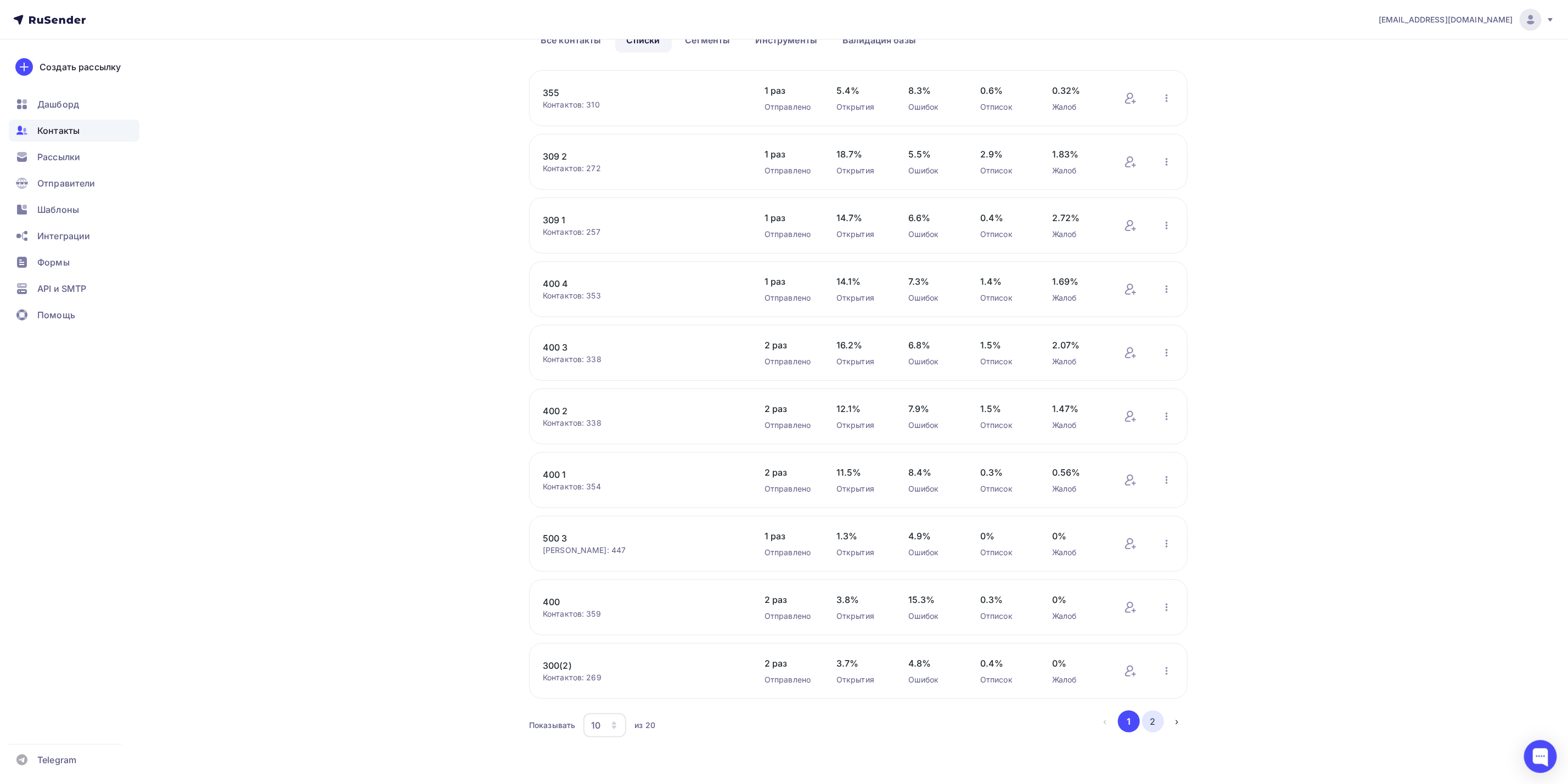
click at [1152, 721] on button "2" at bounding box center [1153, 722] width 22 height 22
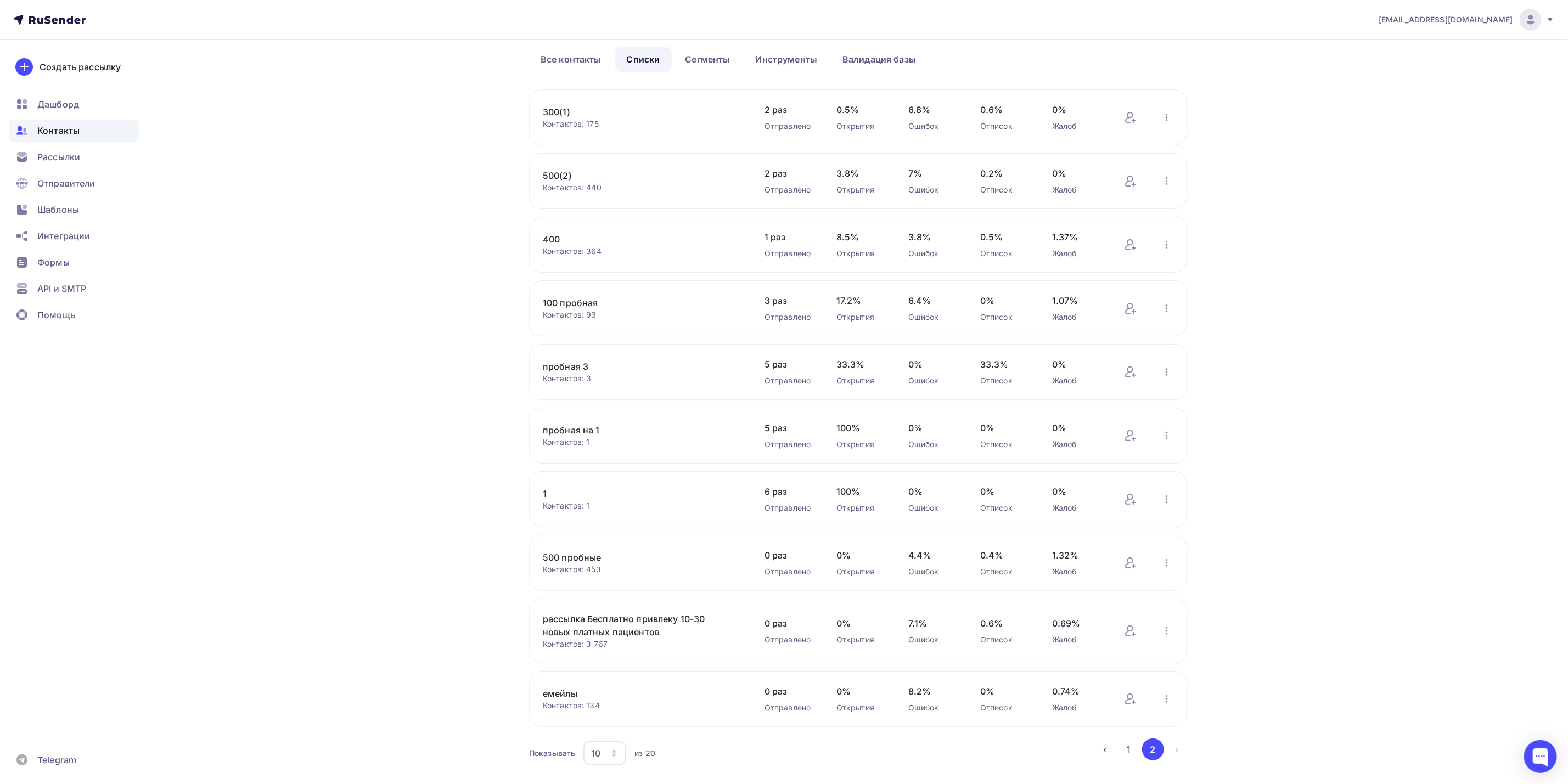
scroll to position [81, 0]
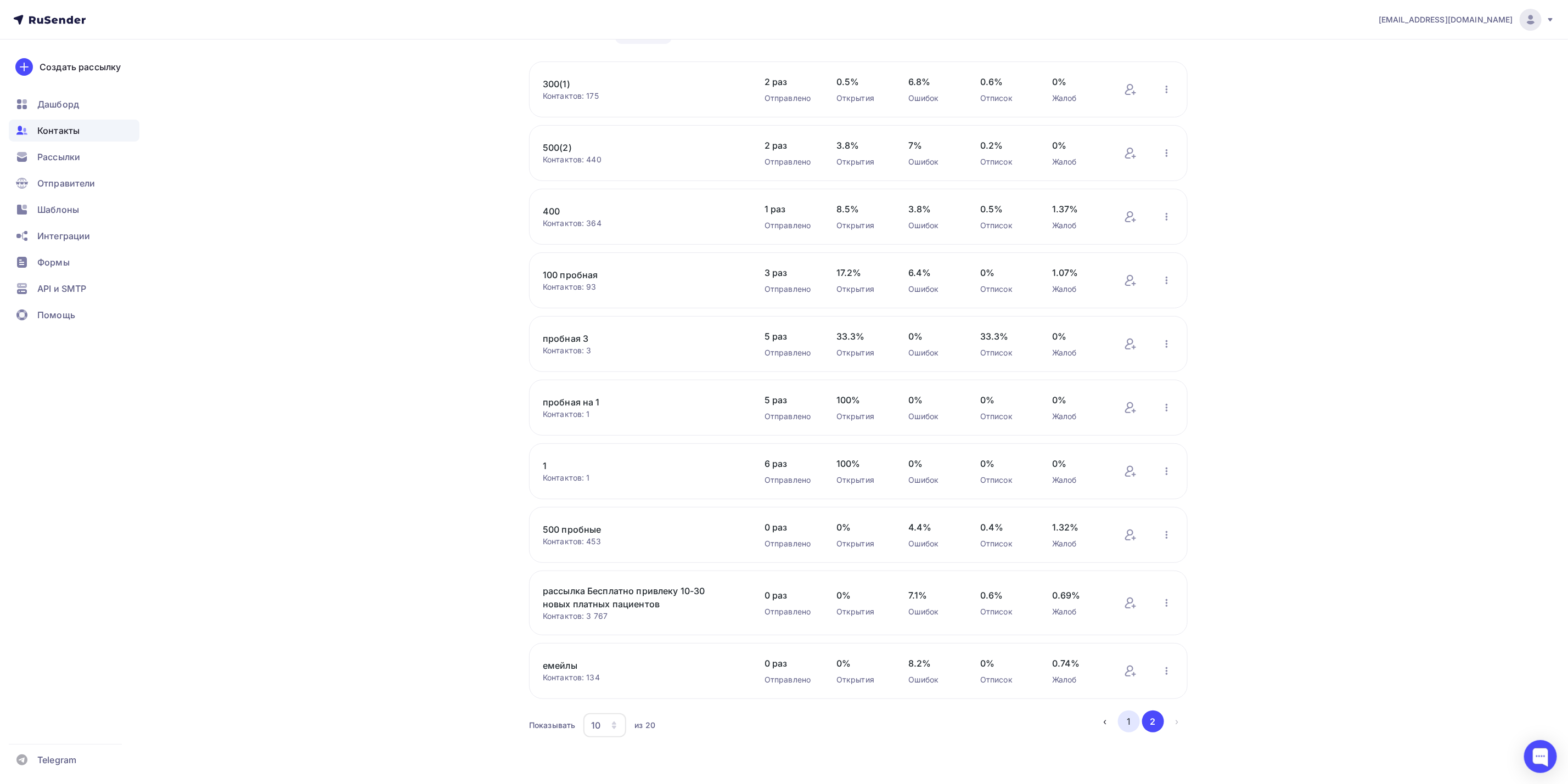
click at [1130, 724] on button "1" at bounding box center [1129, 722] width 22 height 22
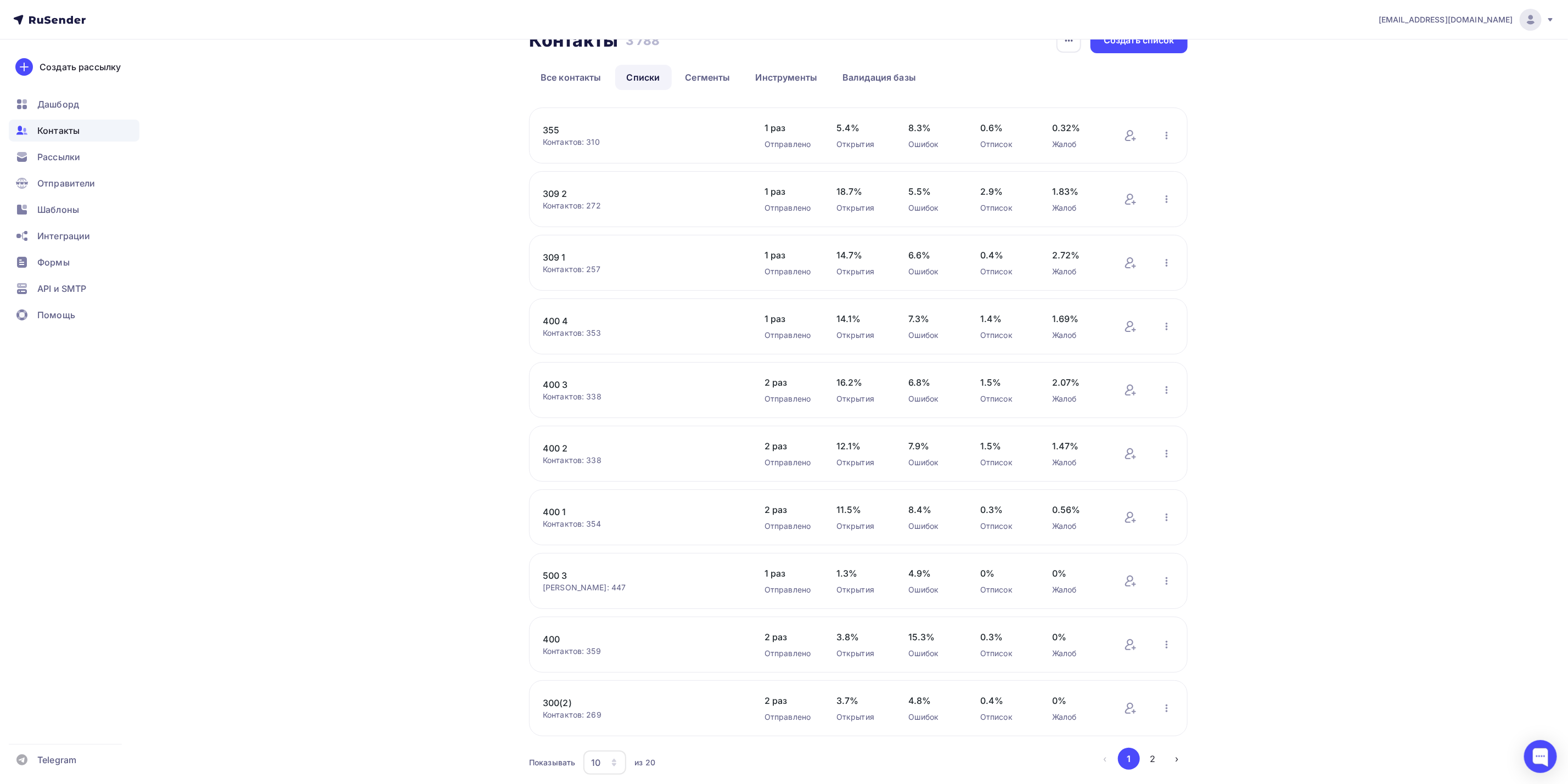
scroll to position [0, 0]
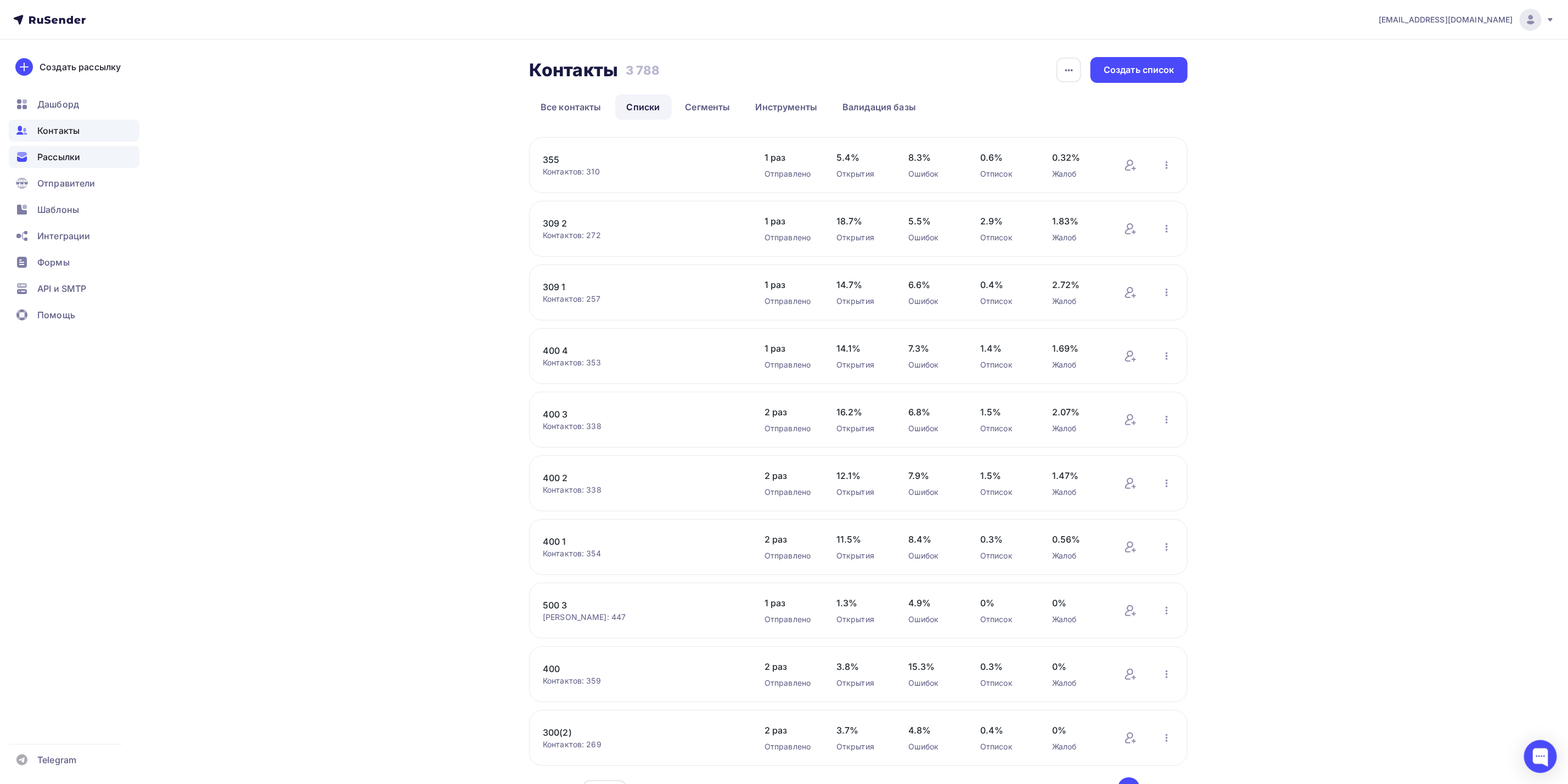
click at [86, 152] on div "Рассылки" at bounding box center [74, 157] width 131 height 22
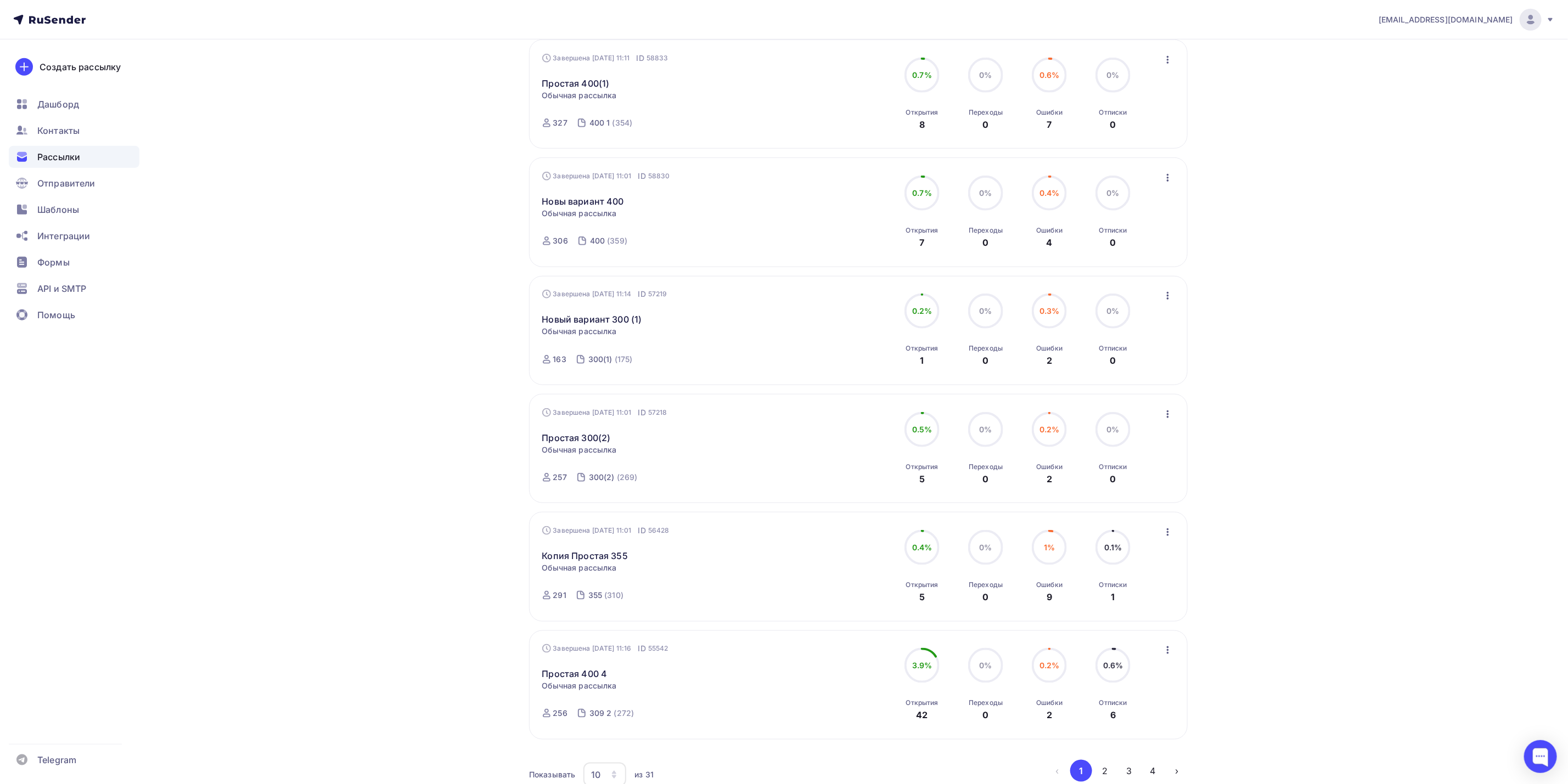
scroll to position [739, 0]
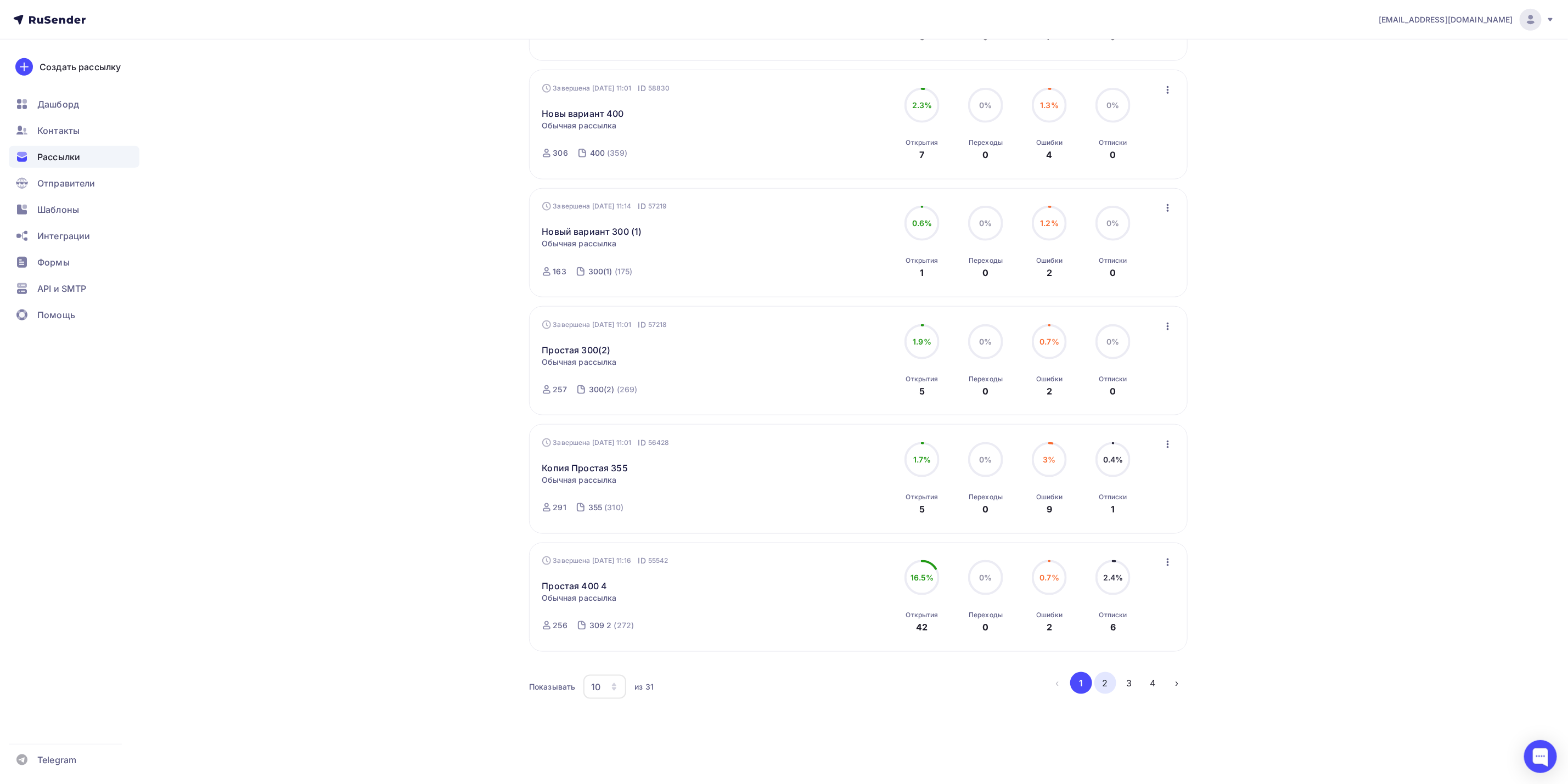
click at [1102, 677] on button "2" at bounding box center [1106, 683] width 22 height 22
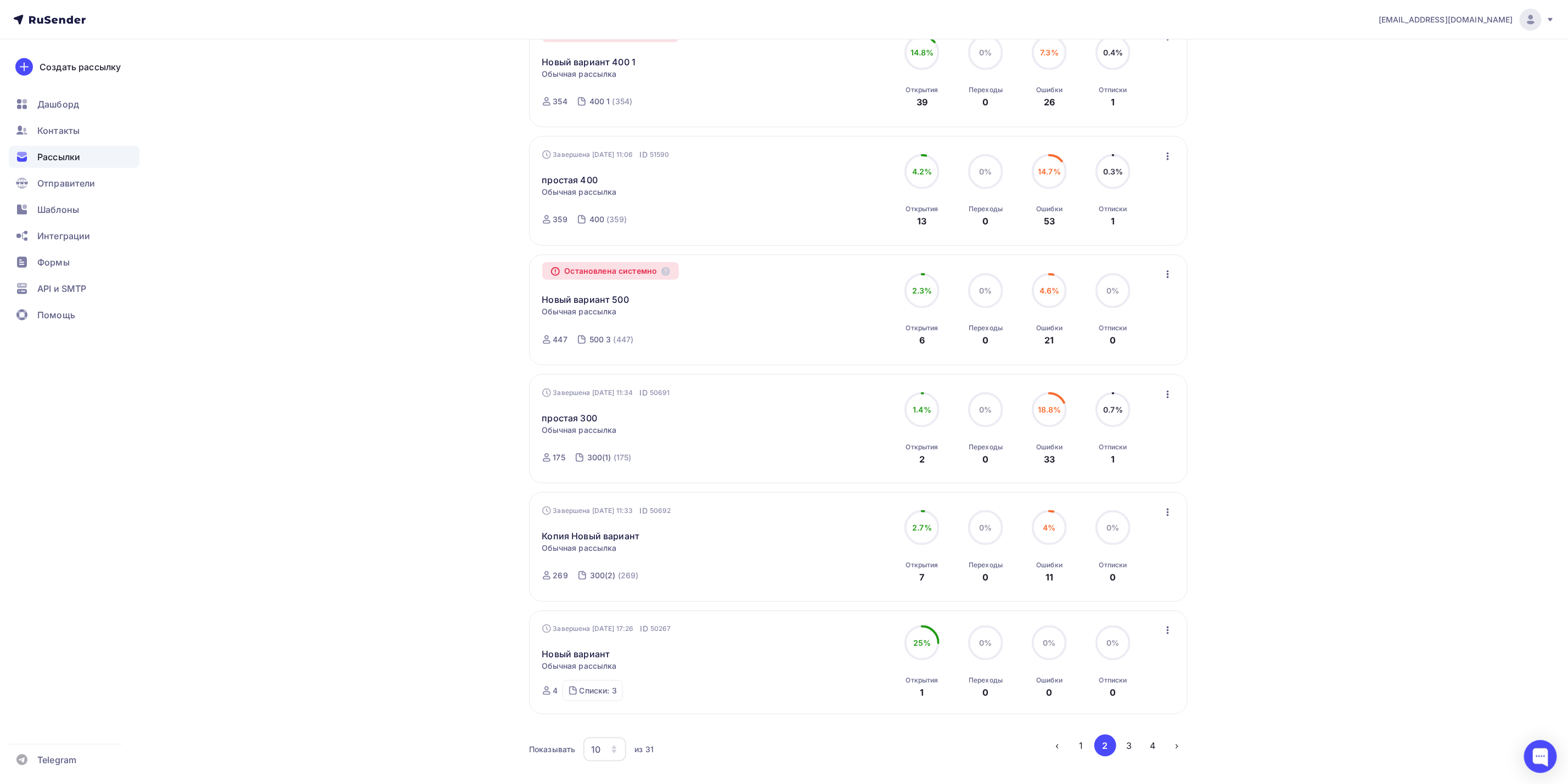
scroll to position [737, 0]
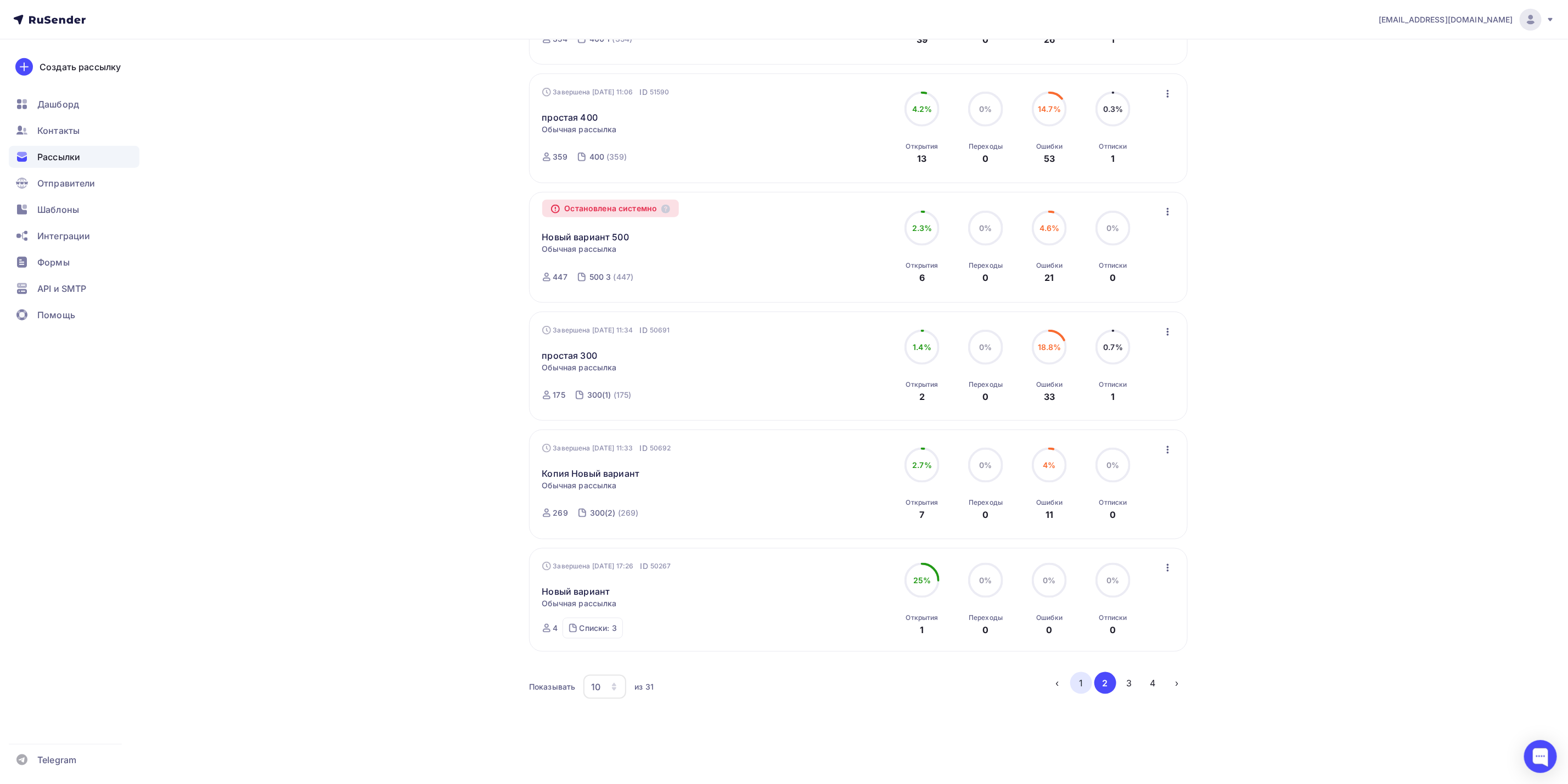
click at [1082, 680] on button "1" at bounding box center [1082, 683] width 22 height 22
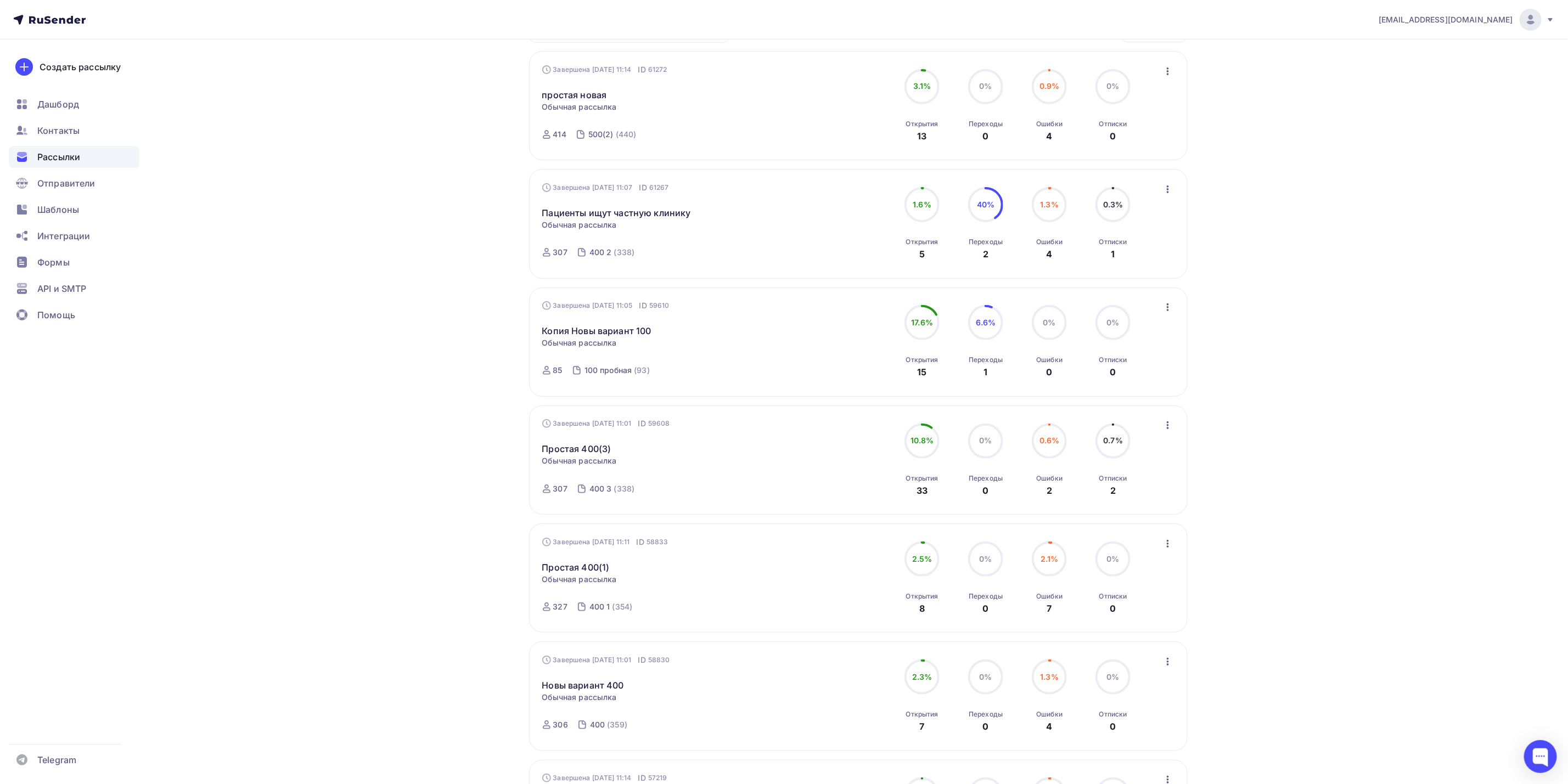
scroll to position [0, 0]
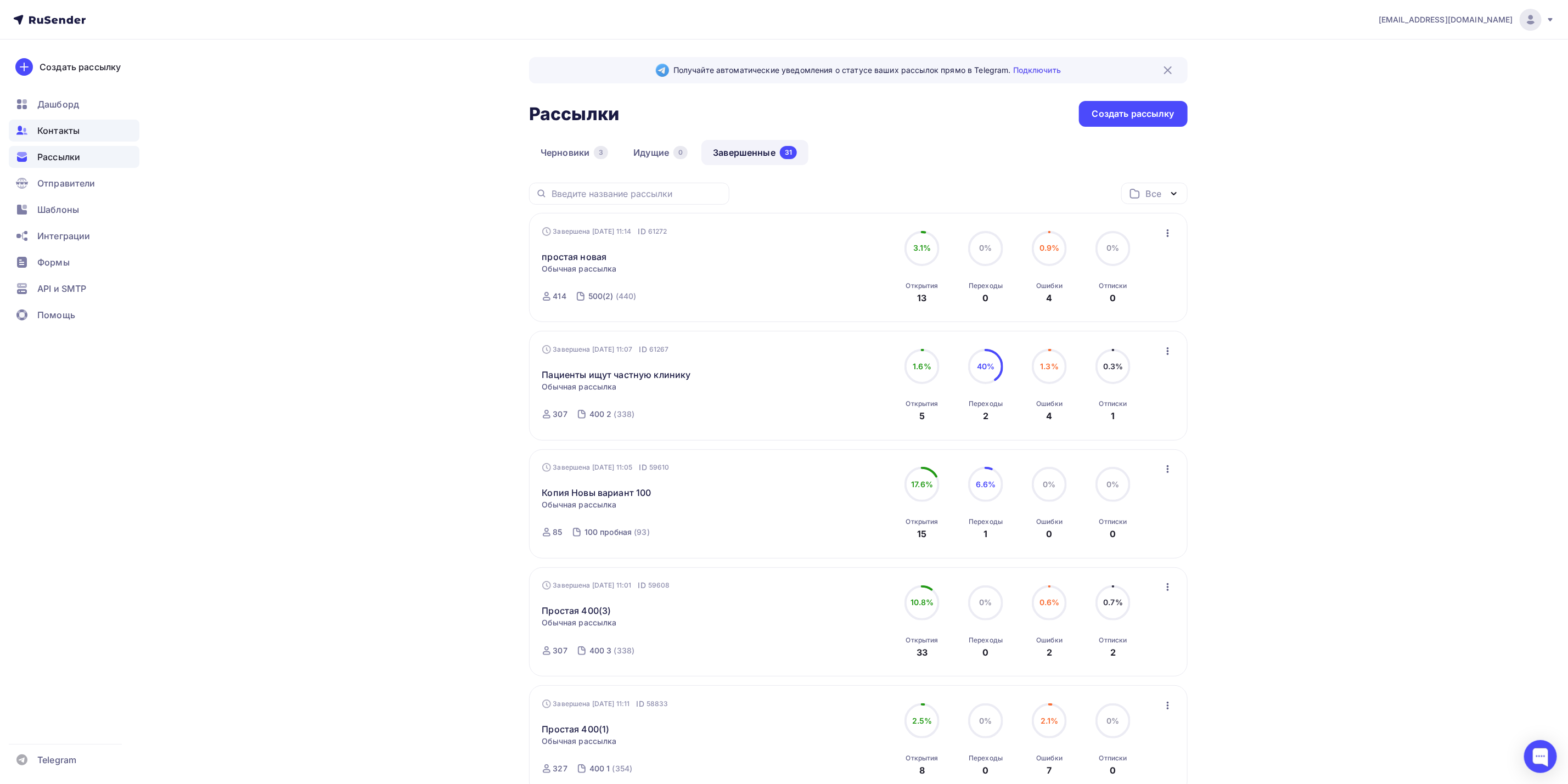
click at [74, 122] on div "Контакты" at bounding box center [74, 131] width 131 height 22
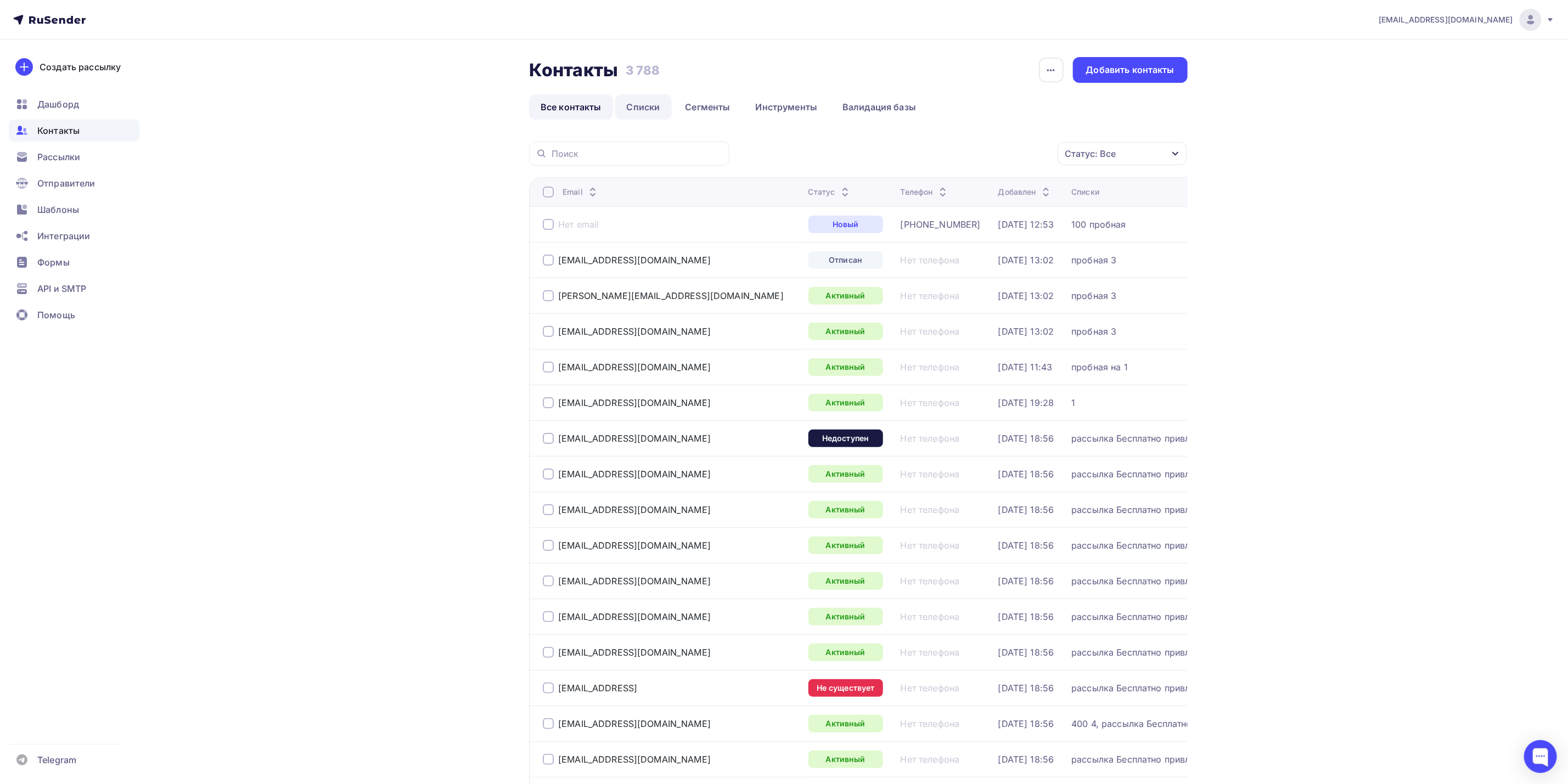
click at [652, 109] on link "Списки" at bounding box center [643, 107] width 56 height 25
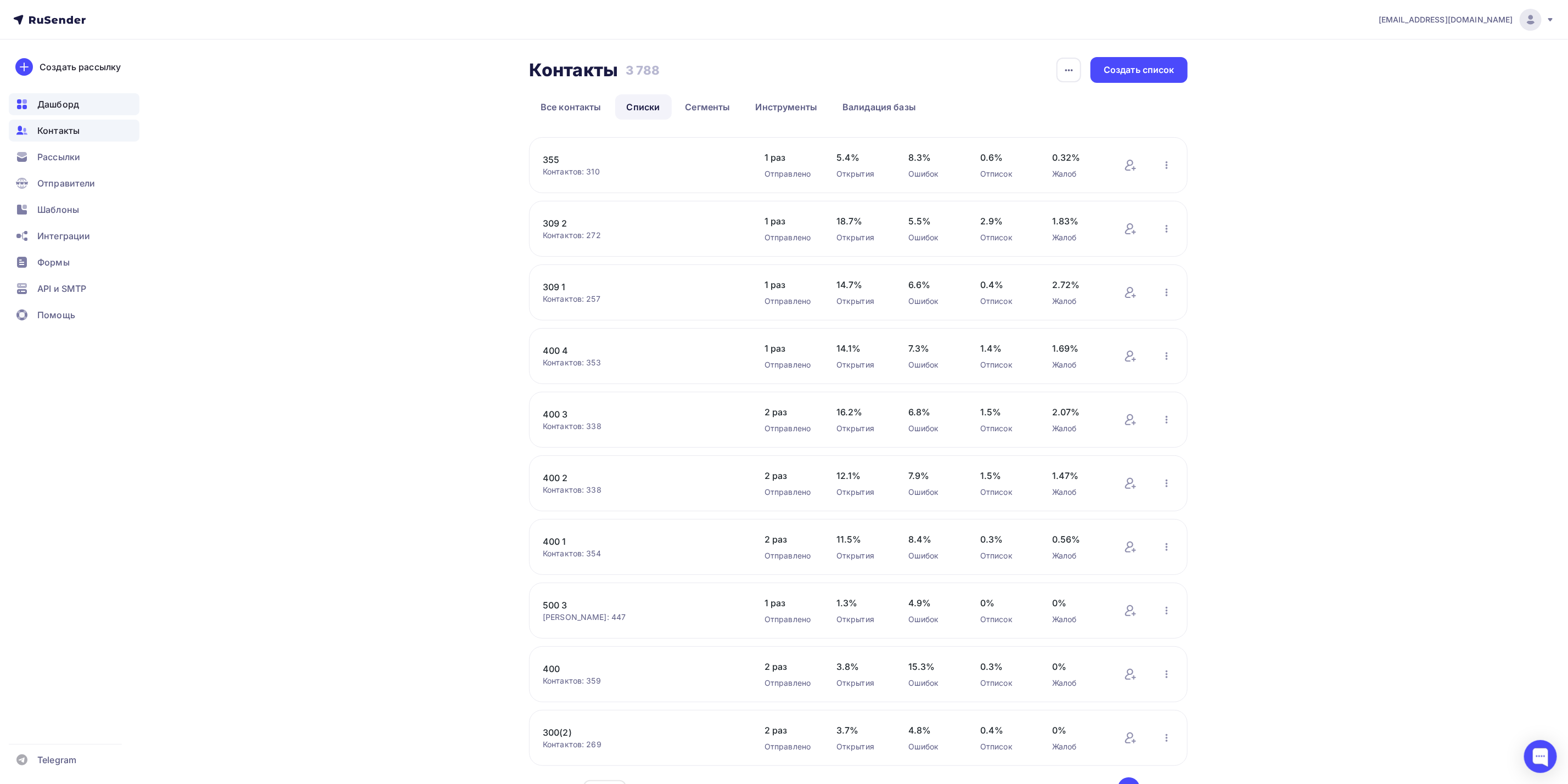
click at [109, 96] on div "Дашборд" at bounding box center [74, 104] width 131 height 22
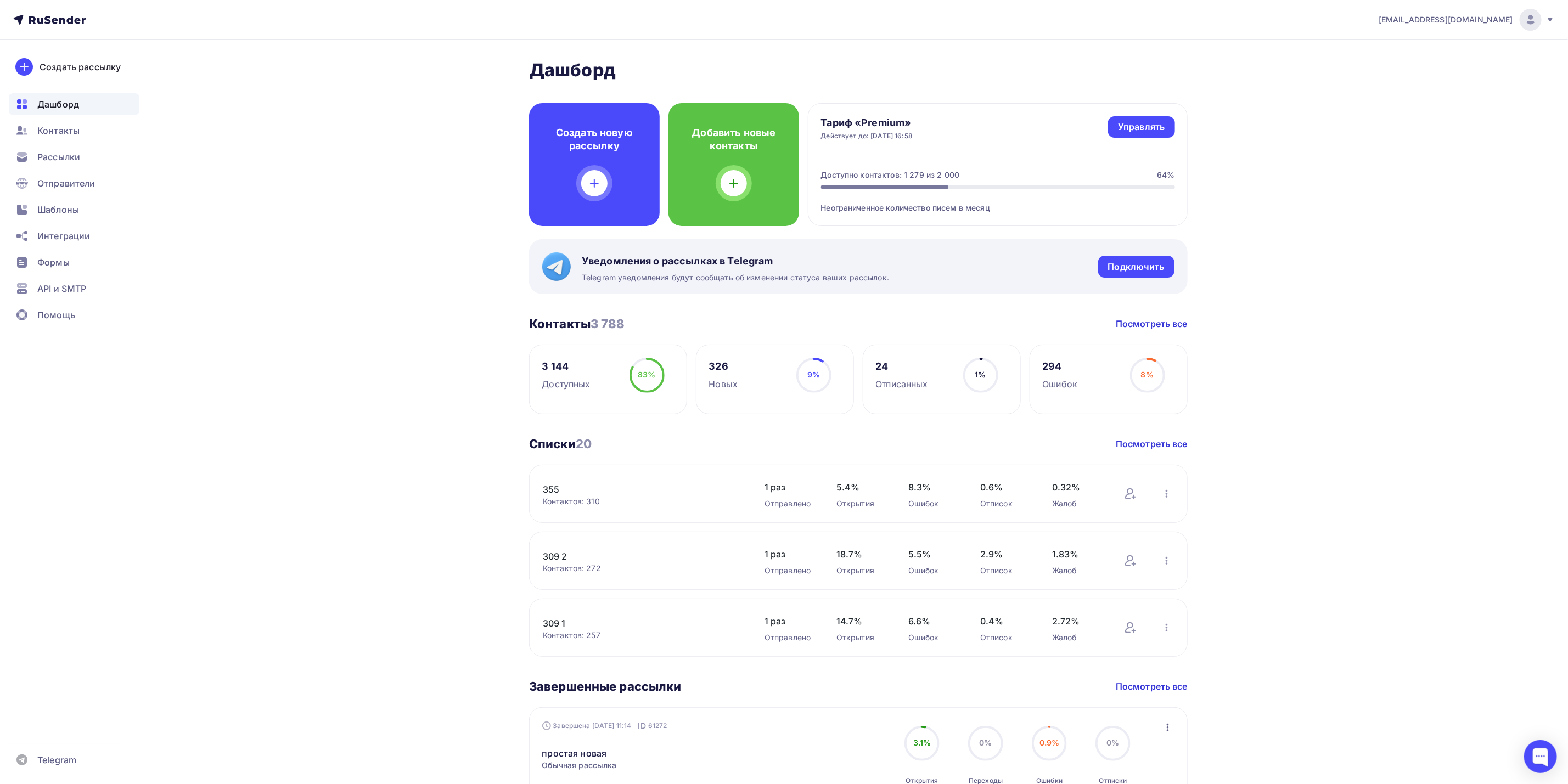
drag, startPoint x: 1403, startPoint y: 104, endPoint x: 1395, endPoint y: 115, distance: 13.6
click at [1403, 104] on div "[EMAIL_ADDRESS][DOMAIN_NAME] Аккаунт Тарифы Выйти Создать рассылку [GEOGRAPHIC_…" at bounding box center [784, 737] width 1568 height 1473
